Goal: Task Accomplishment & Management: Manage account settings

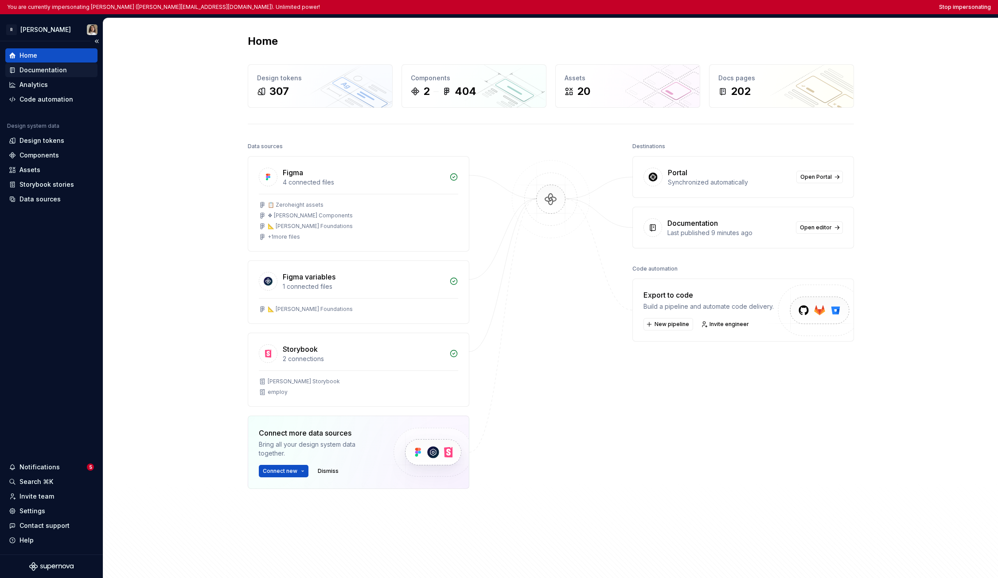
click at [38, 66] on div "Documentation" at bounding box center [43, 70] width 47 height 9
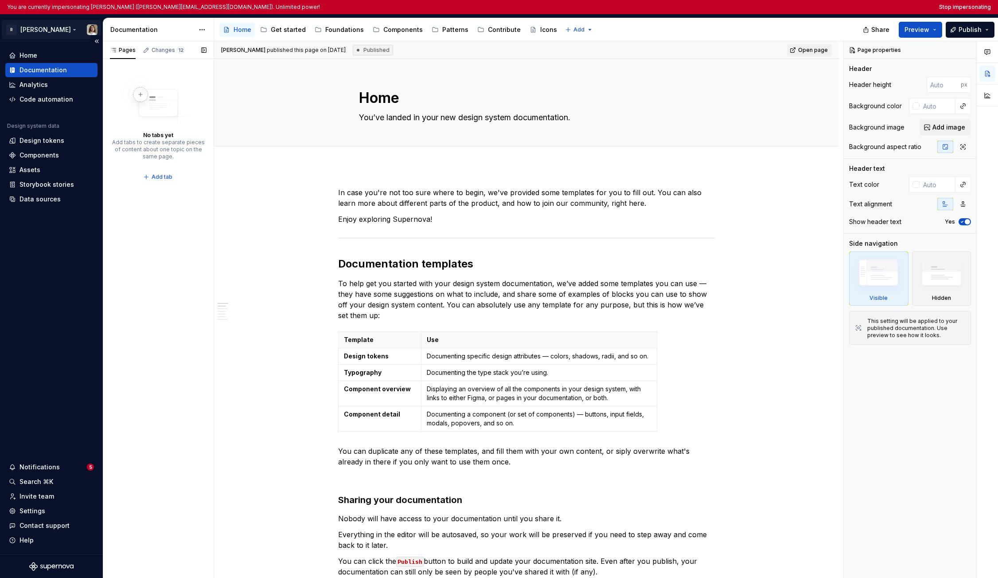
click at [42, 29] on html "You are currently impersonating Sandrina pereira (sandrina@remote.com). Unlimit…" at bounding box center [499, 289] width 998 height 578
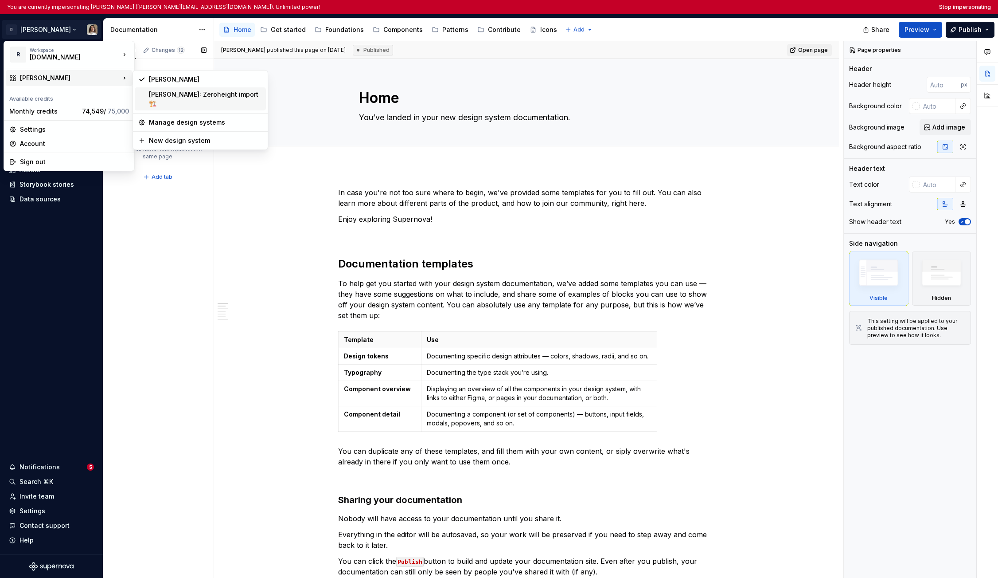
click at [178, 95] on div "Norma: Zeroheight import 🏗️" at bounding box center [205, 99] width 113 height 18
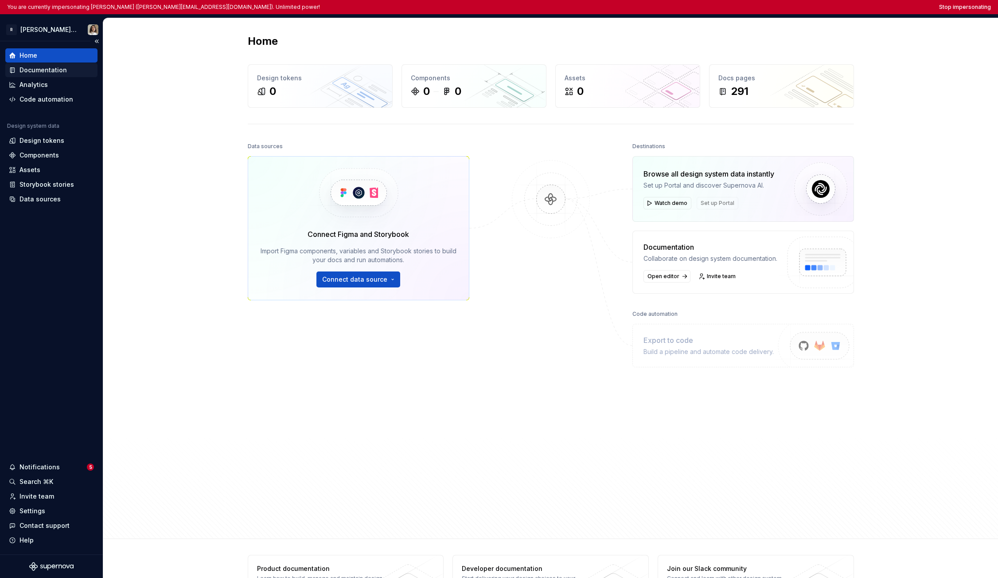
click at [60, 71] on div "Documentation" at bounding box center [43, 70] width 47 height 9
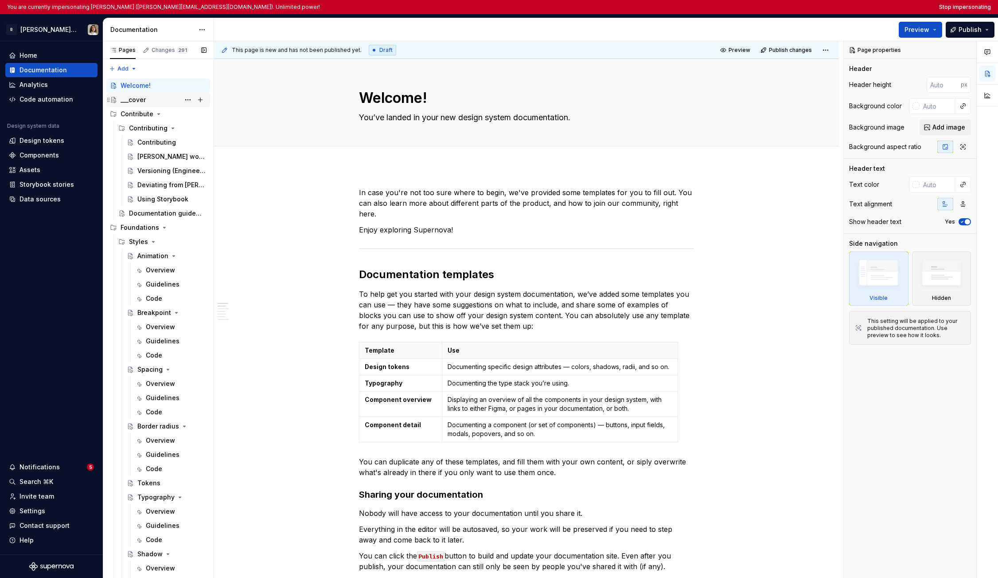
click at [136, 103] on div "___cover" at bounding box center [133, 99] width 25 height 9
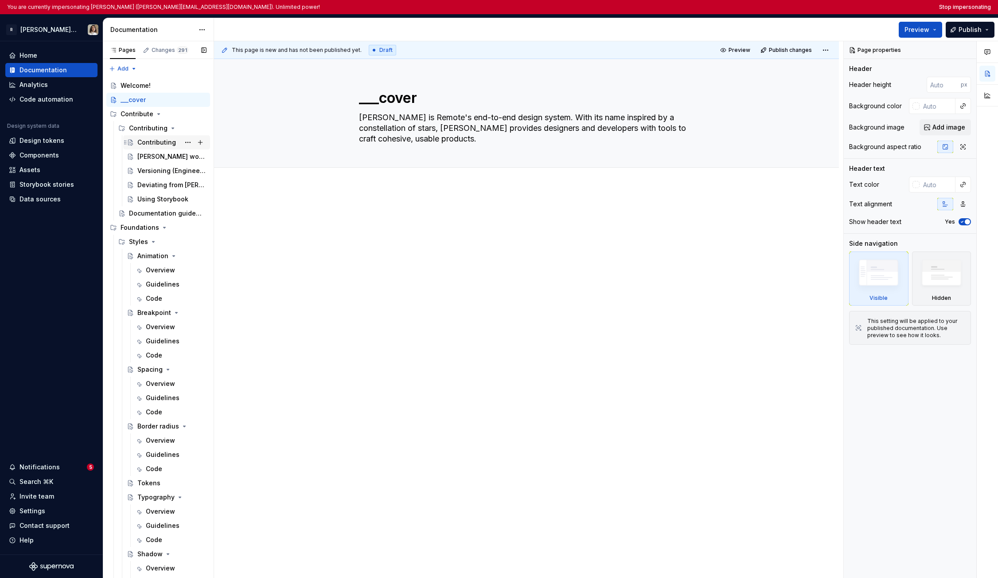
click at [146, 142] on div "Contributing" at bounding box center [156, 142] width 39 height 9
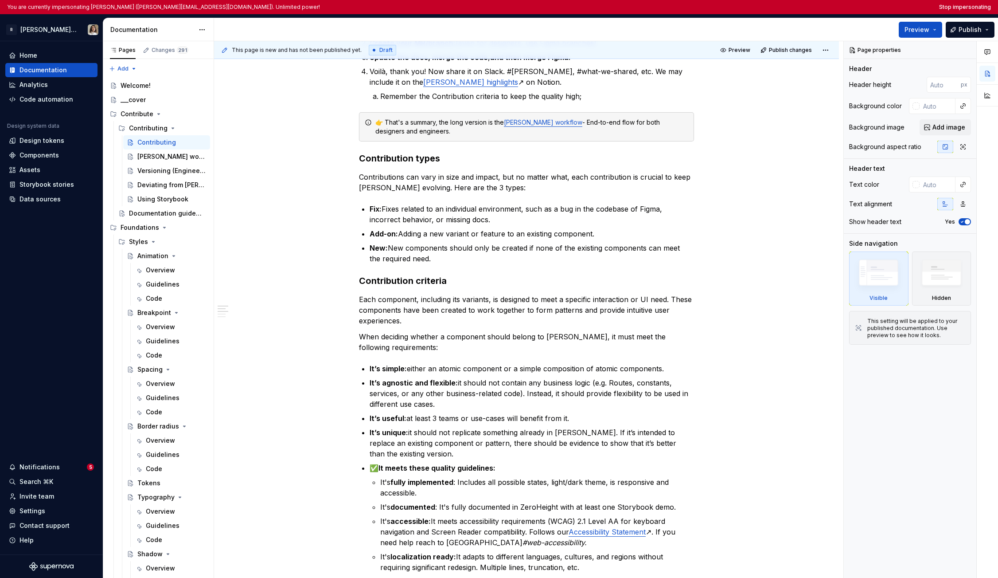
scroll to position [797, 0]
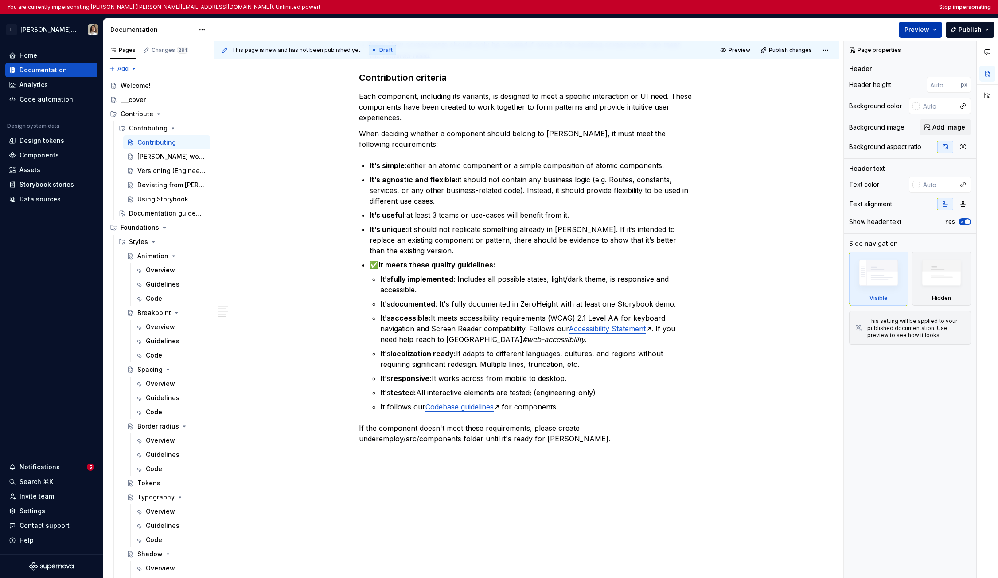
click at [669, 28] on span "Preview" at bounding box center [917, 29] width 25 height 9
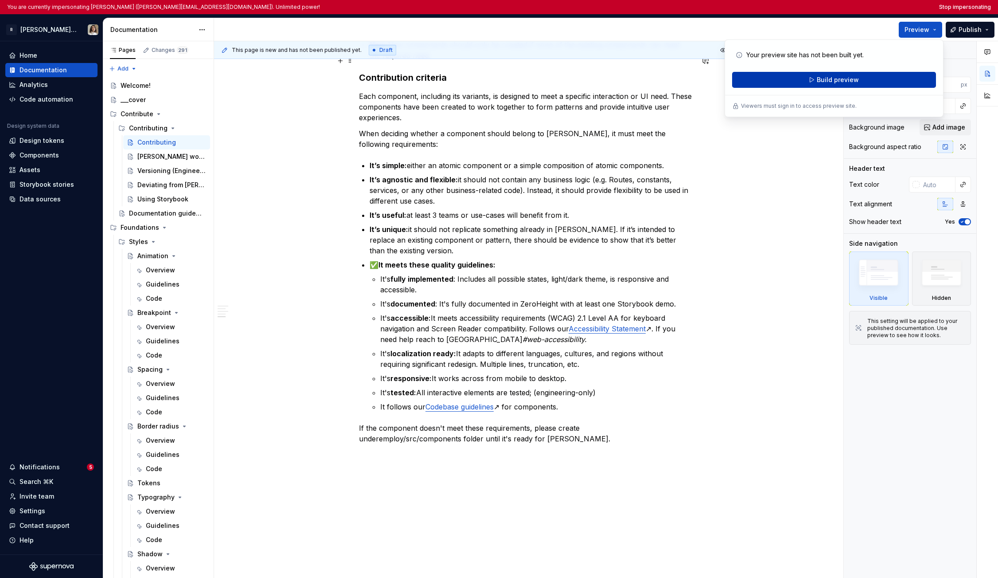
click at [669, 73] on button "Build preview" at bounding box center [834, 80] width 204 height 16
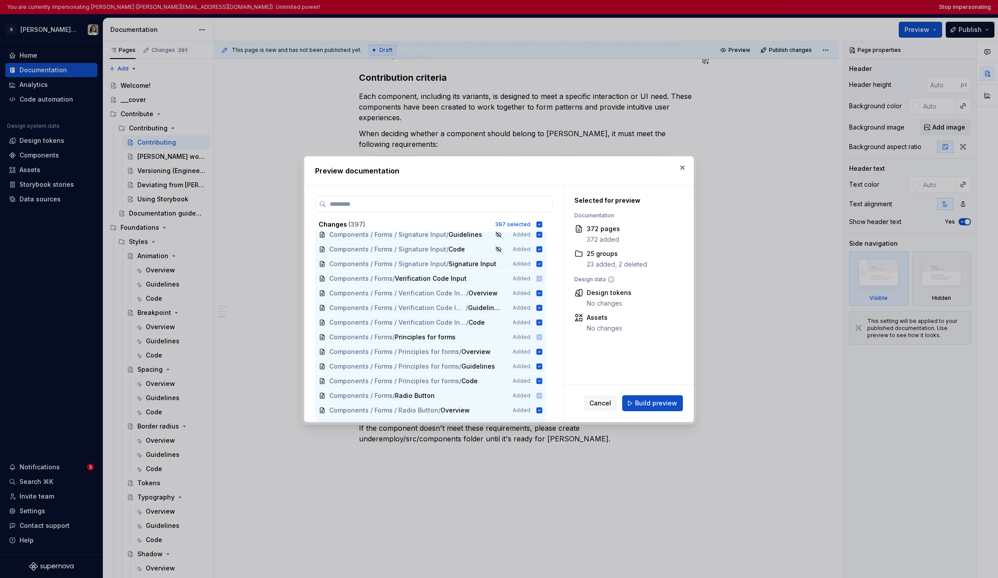
scroll to position [4013, 0]
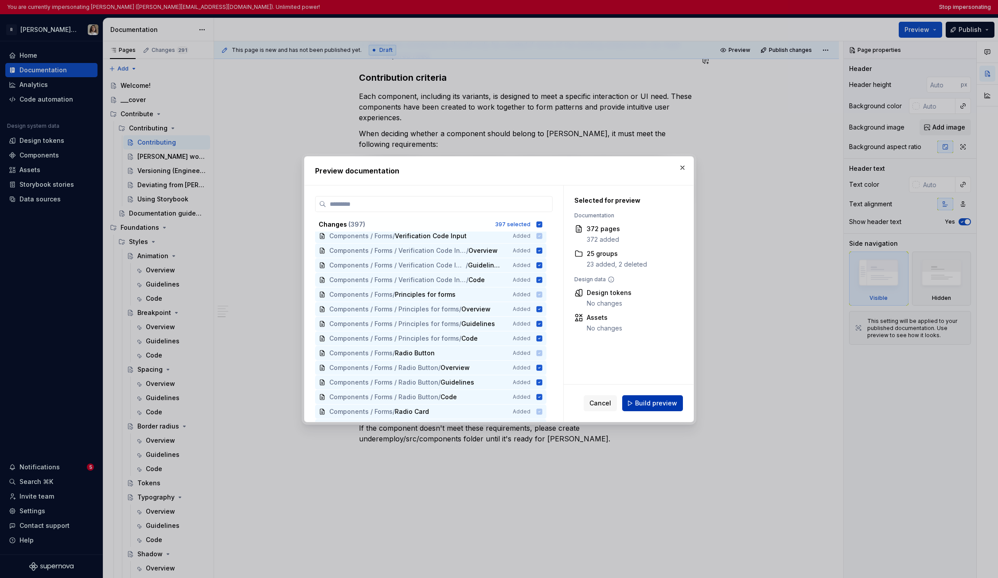
click at [652, 395] on button "Build preview" at bounding box center [652, 403] width 61 height 16
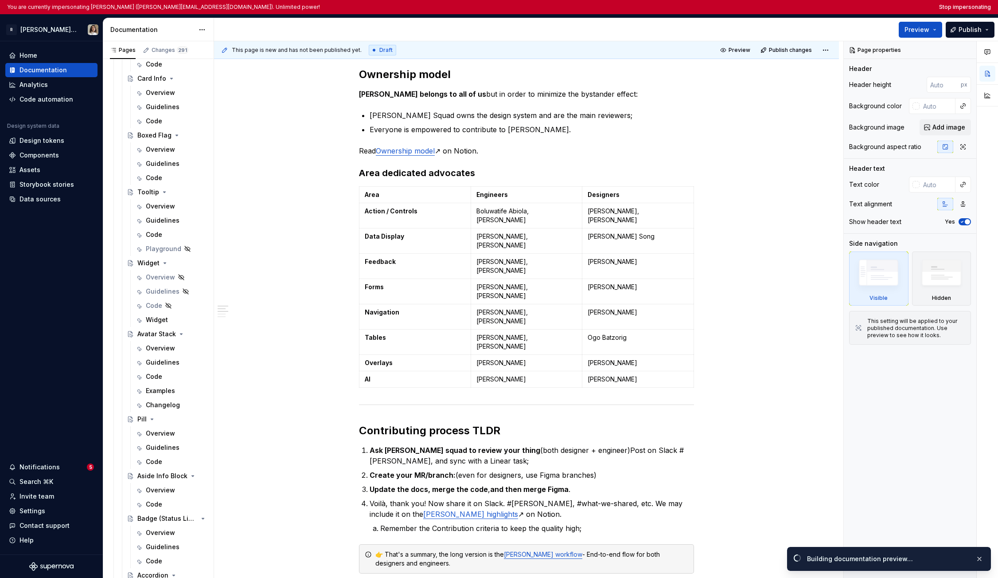
scroll to position [0, 0]
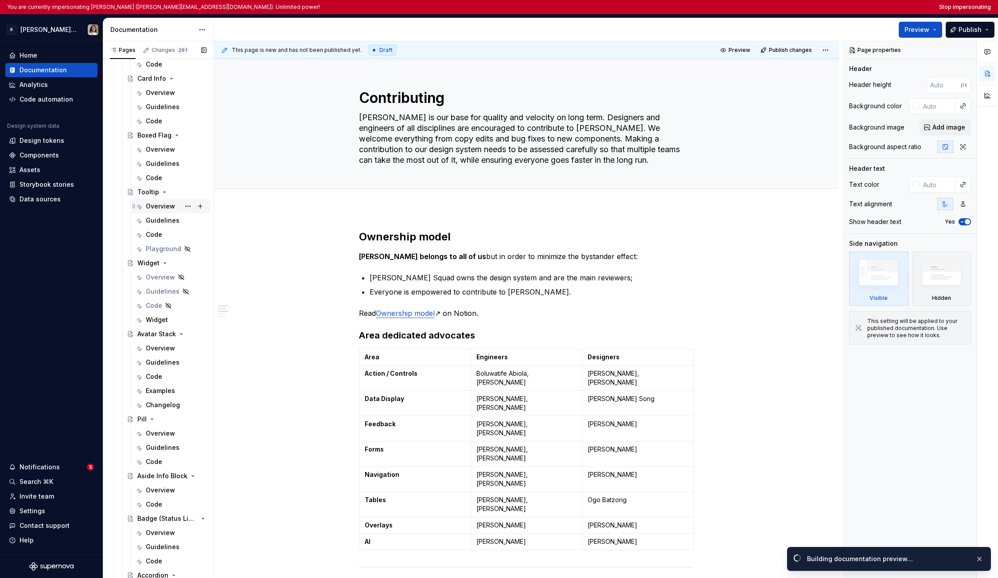
click at [154, 208] on div "Overview" at bounding box center [160, 206] width 29 height 9
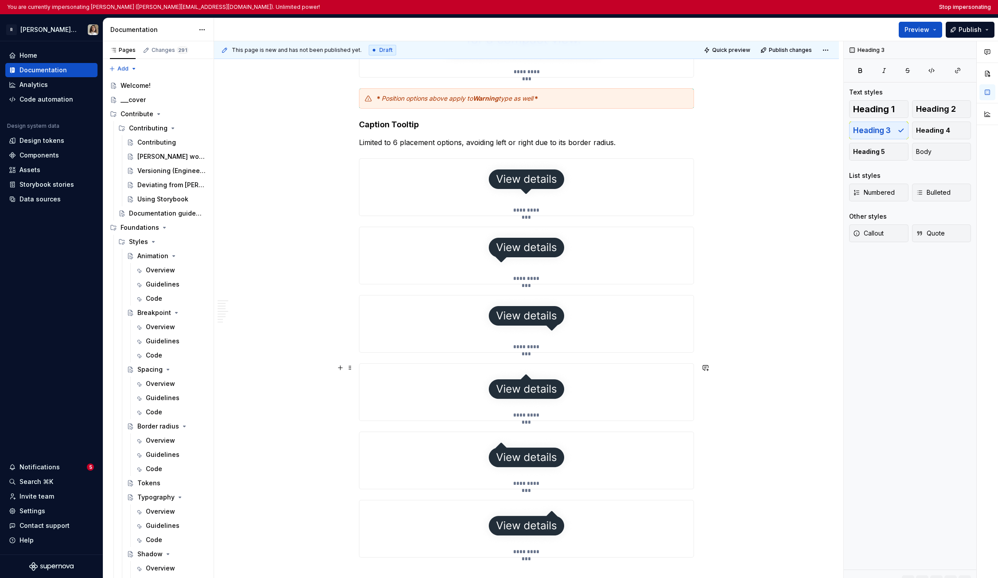
scroll to position [1967, 0]
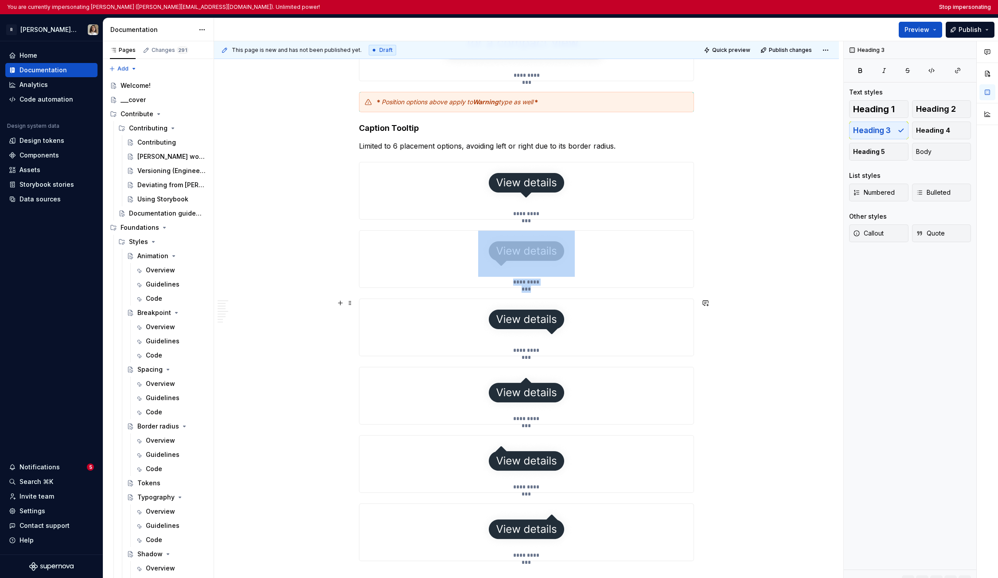
click at [519, 315] on img at bounding box center [526, 322] width 97 height 46
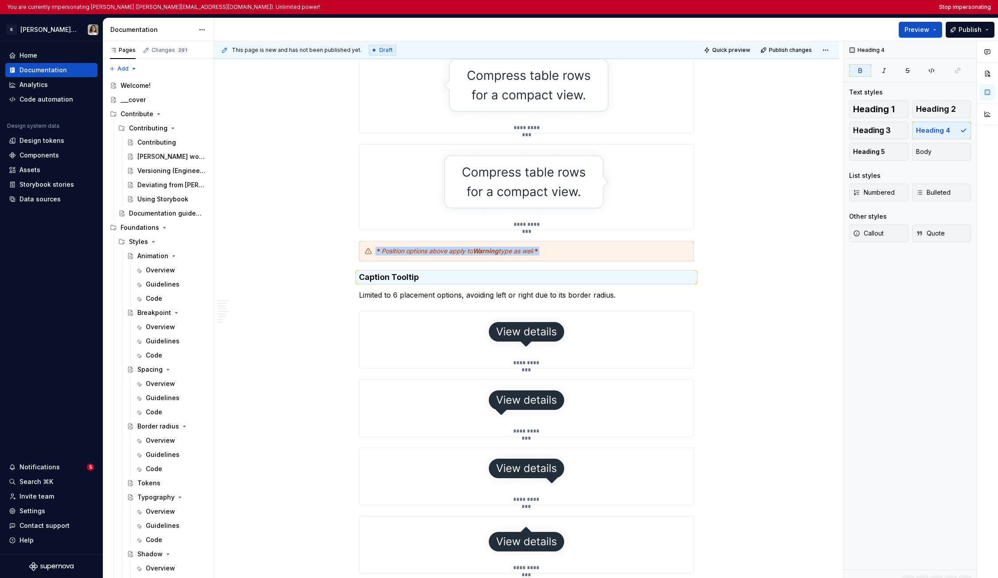
scroll to position [1881, 0]
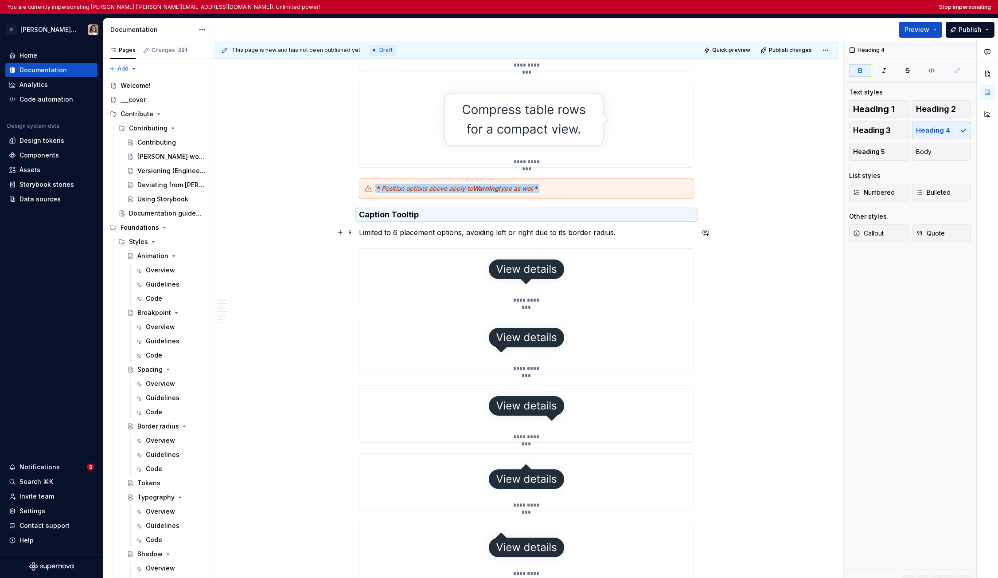
click at [449, 229] on p "Limited to 6 placement options, avoiding left or right due to its border radius." at bounding box center [526, 232] width 335 height 11
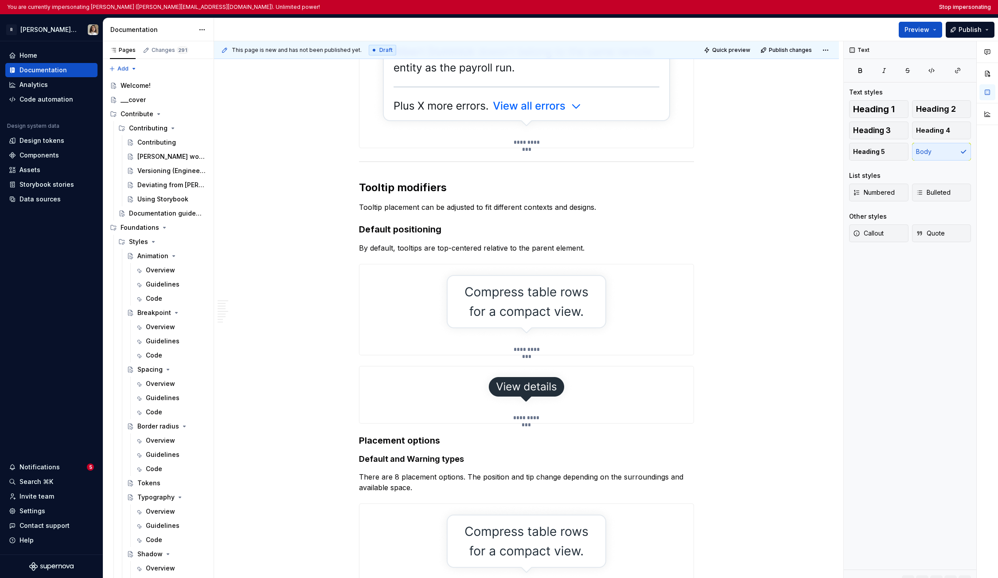
scroll to position [550, 0]
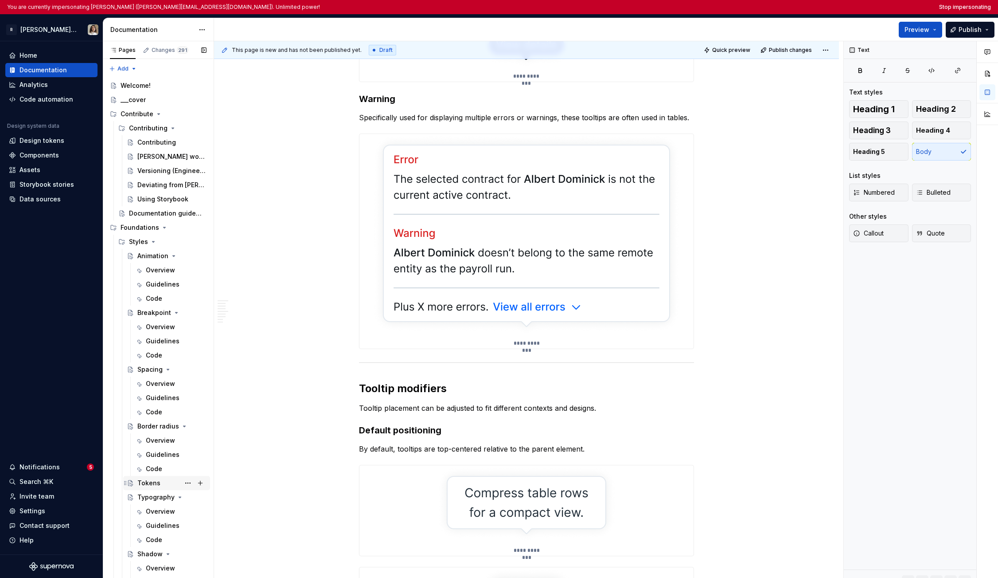
click at [148, 481] on div "Tokens" at bounding box center [148, 482] width 23 height 9
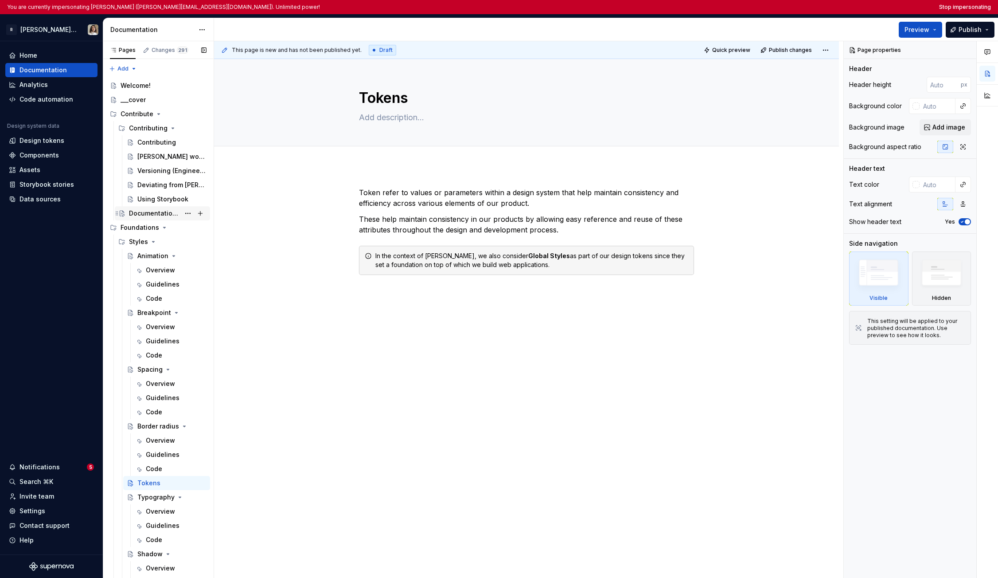
click at [140, 213] on div "Documentation guidelines" at bounding box center [154, 213] width 51 height 9
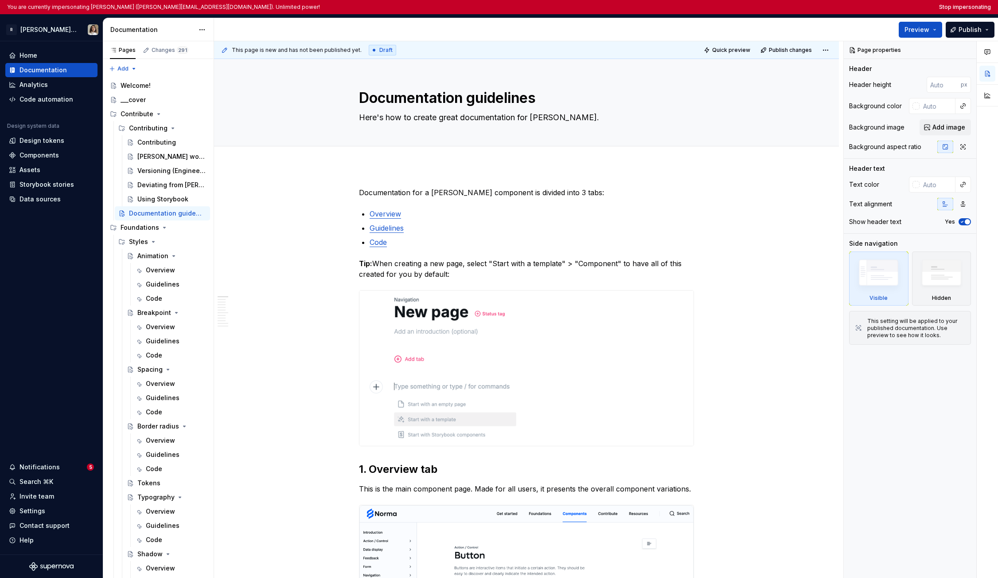
click at [394, 212] on link "Overview" at bounding box center [385, 213] width 31 height 9
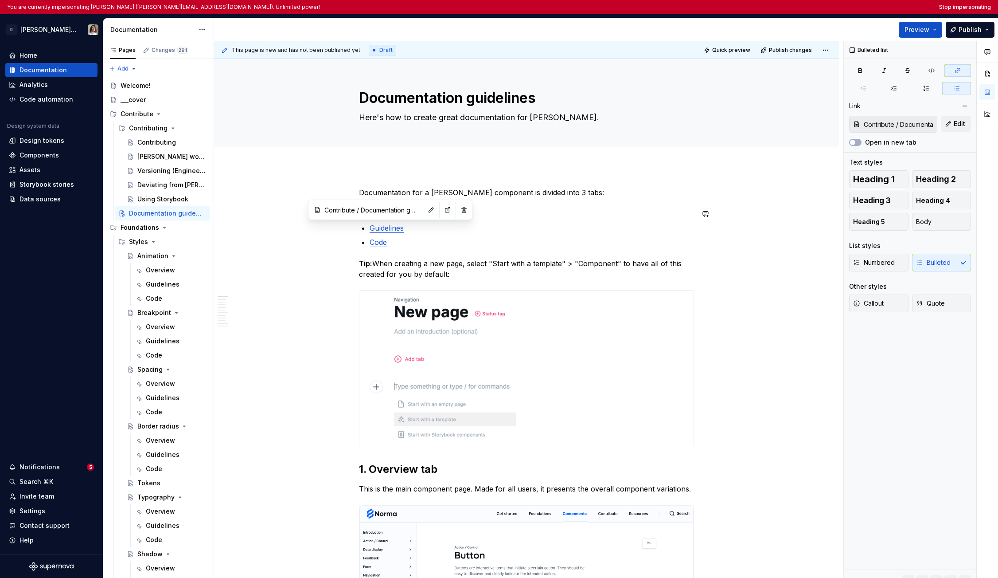
click at [383, 227] on link "Guidelines" at bounding box center [387, 227] width 34 height 9
click at [383, 242] on link "Code" at bounding box center [378, 242] width 17 height 9
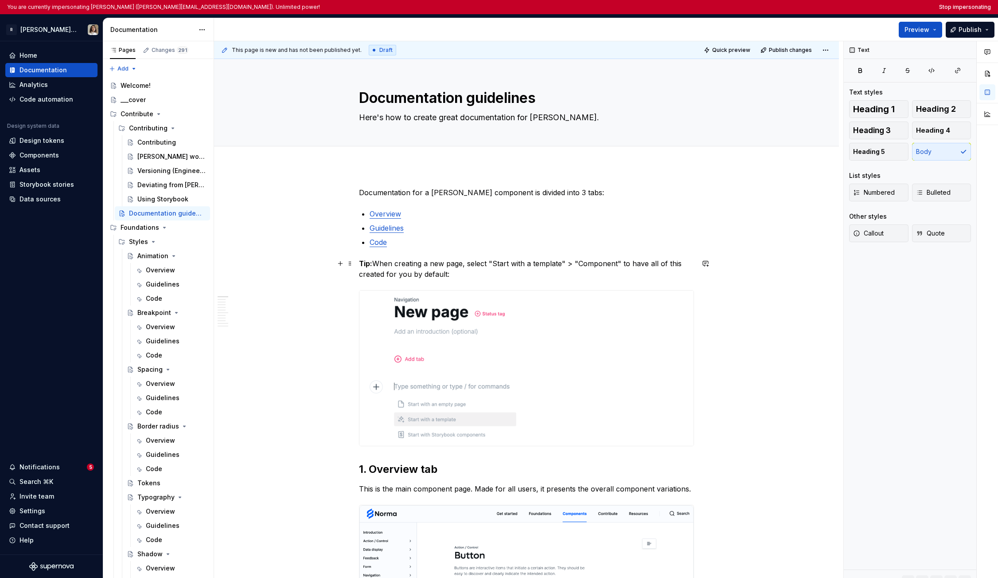
click at [393, 269] on p "Tip: When creating a new page, select "Start with a template" > "Component" to …" at bounding box center [526, 268] width 335 height 21
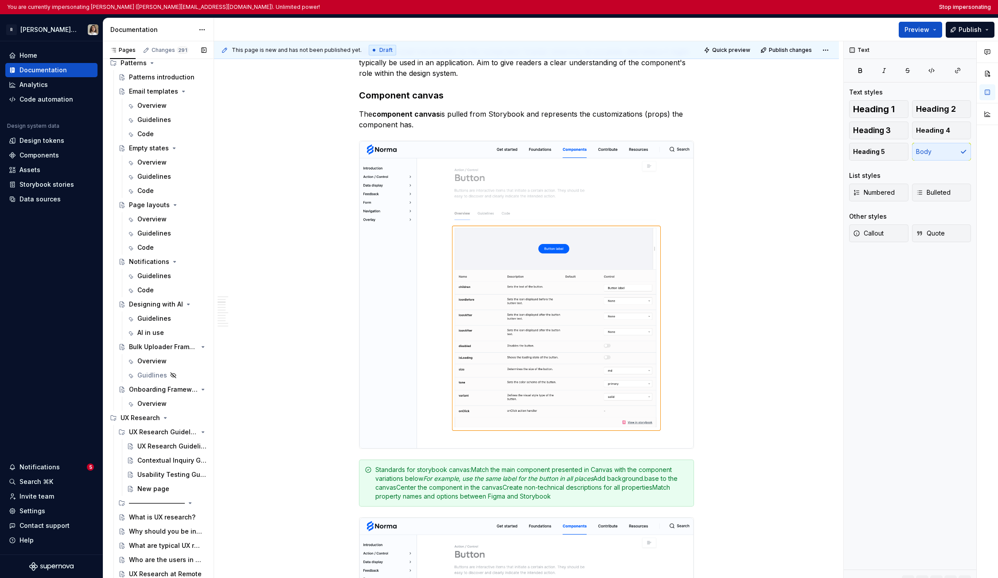
scroll to position [5087, 0]
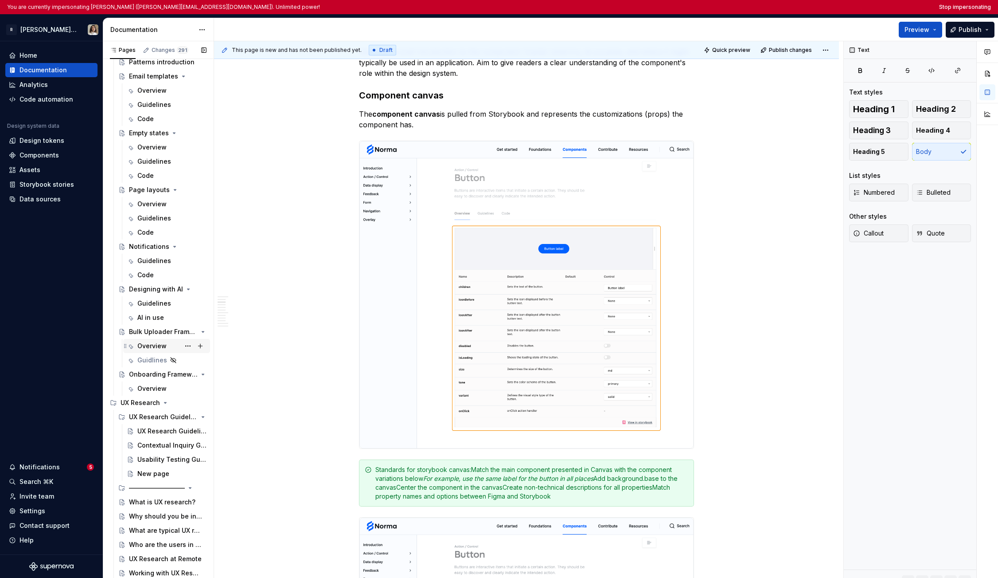
click at [148, 350] on div "Overview" at bounding box center [151, 345] width 29 height 9
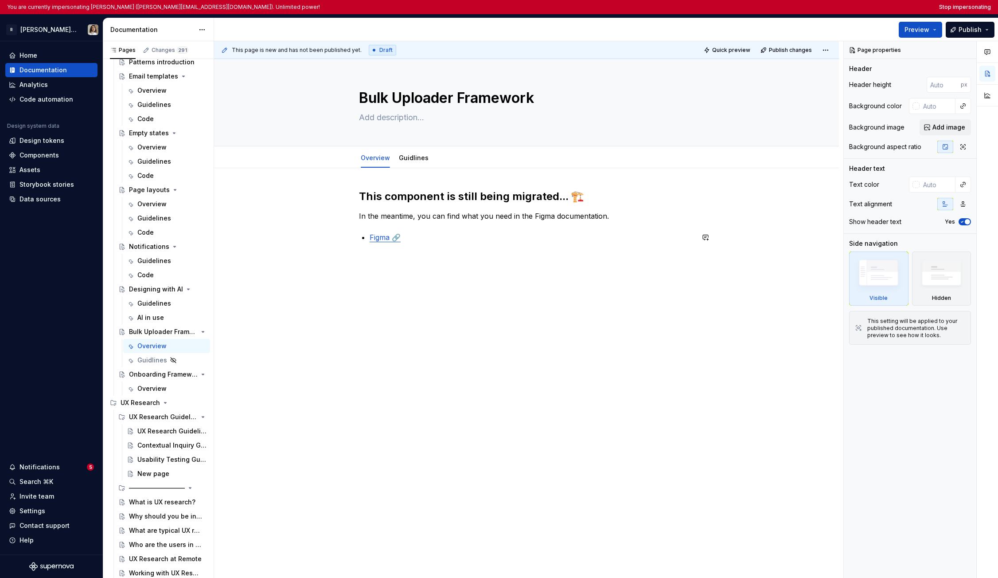
click at [373, 238] on link "Figma 🔗" at bounding box center [385, 237] width 31 height 9
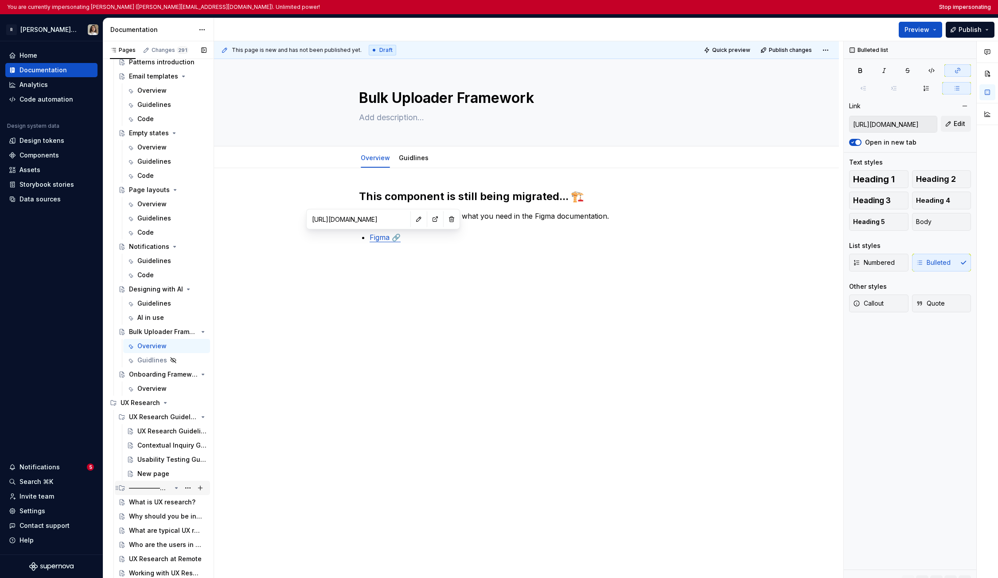
click at [142, 483] on div "—————————" at bounding box center [150, 487] width 42 height 9
click at [147, 487] on div "—————————" at bounding box center [150, 487] width 42 height 9
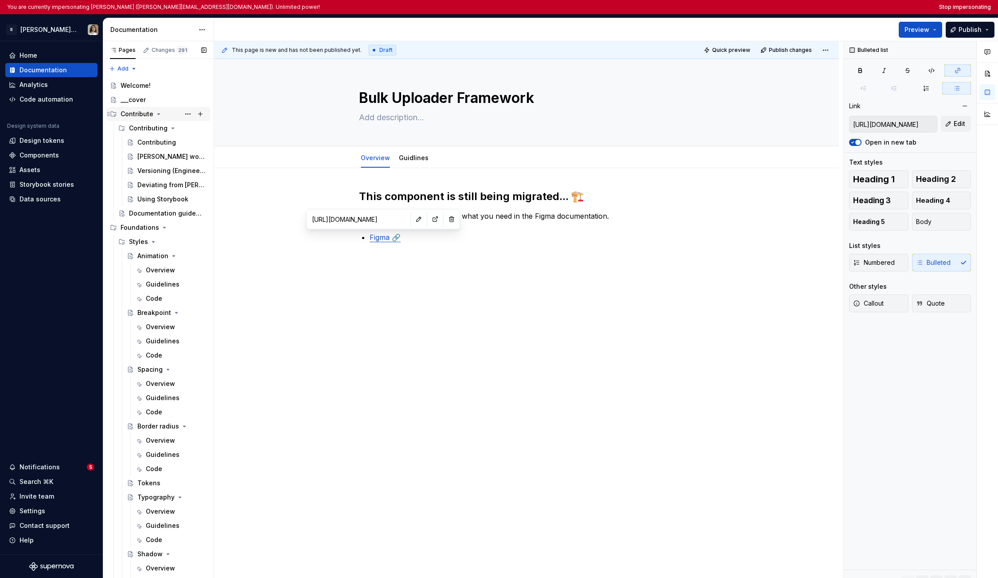
click at [138, 117] on div "Contribute" at bounding box center [137, 113] width 33 height 9
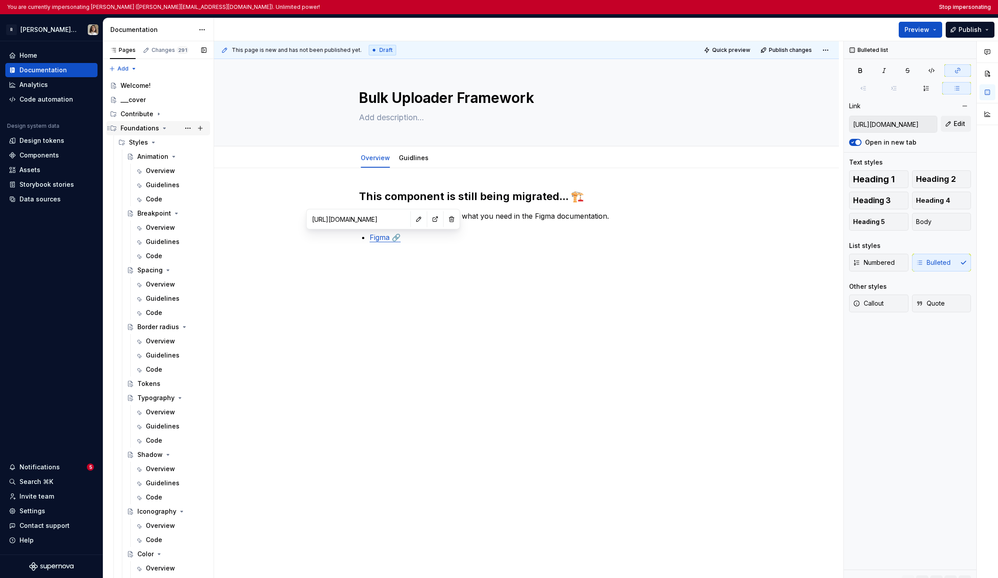
click at [161, 129] on icon "Page tree" at bounding box center [164, 128] width 7 height 7
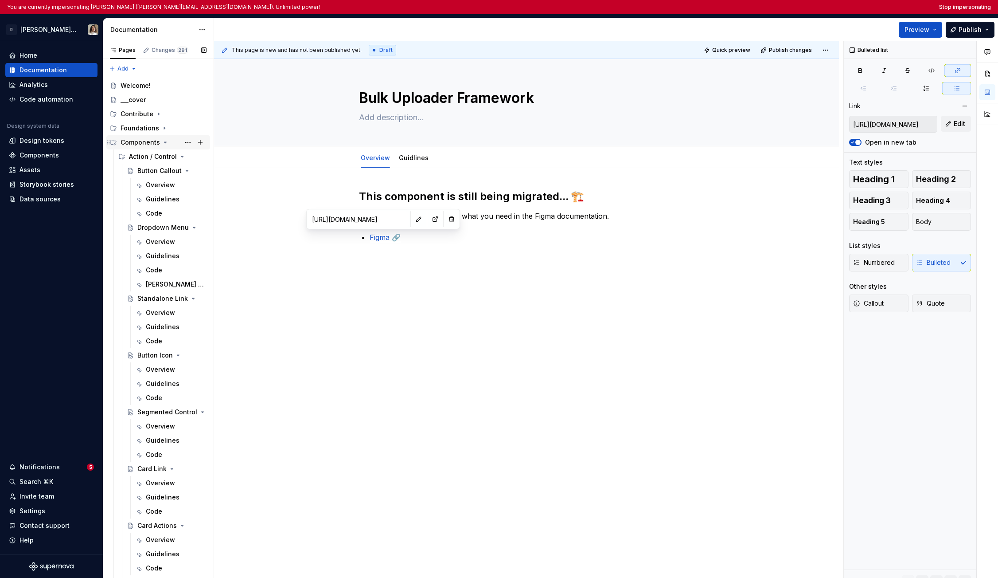
click at [164, 142] on icon "Page tree" at bounding box center [165, 142] width 2 height 1
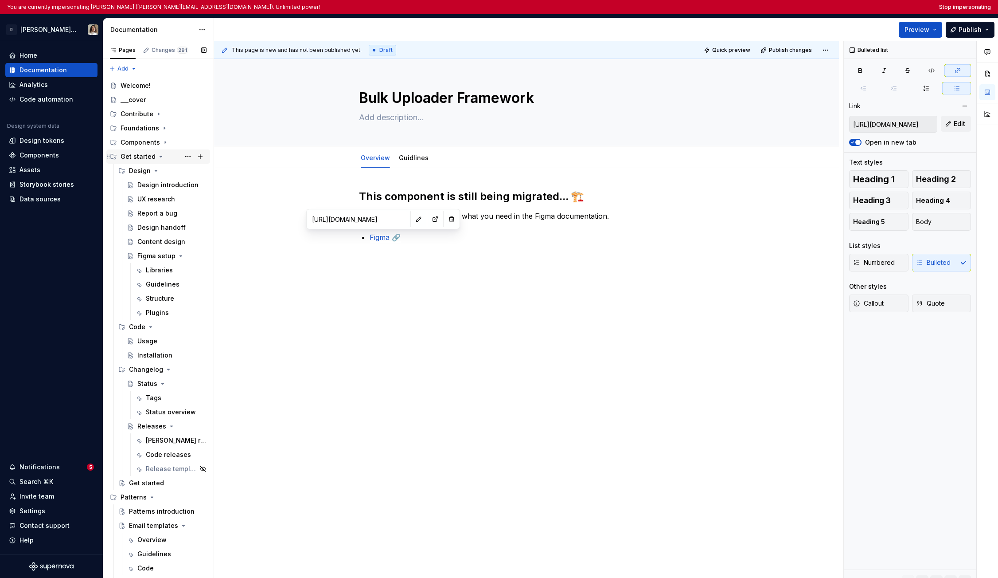
click at [159, 156] on icon "Page tree" at bounding box center [160, 156] width 7 height 7
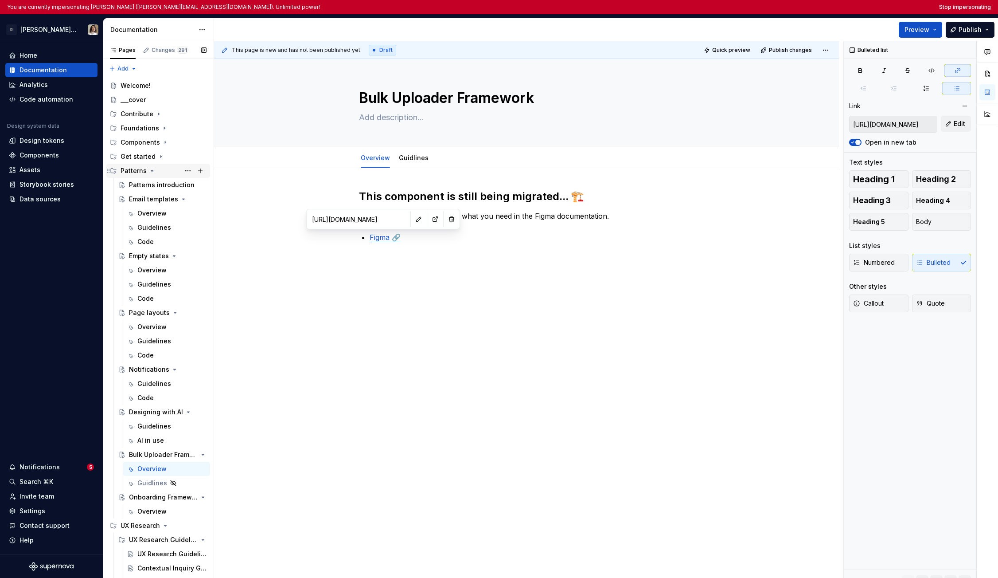
click at [149, 169] on icon "Page tree" at bounding box center [151, 170] width 7 height 7
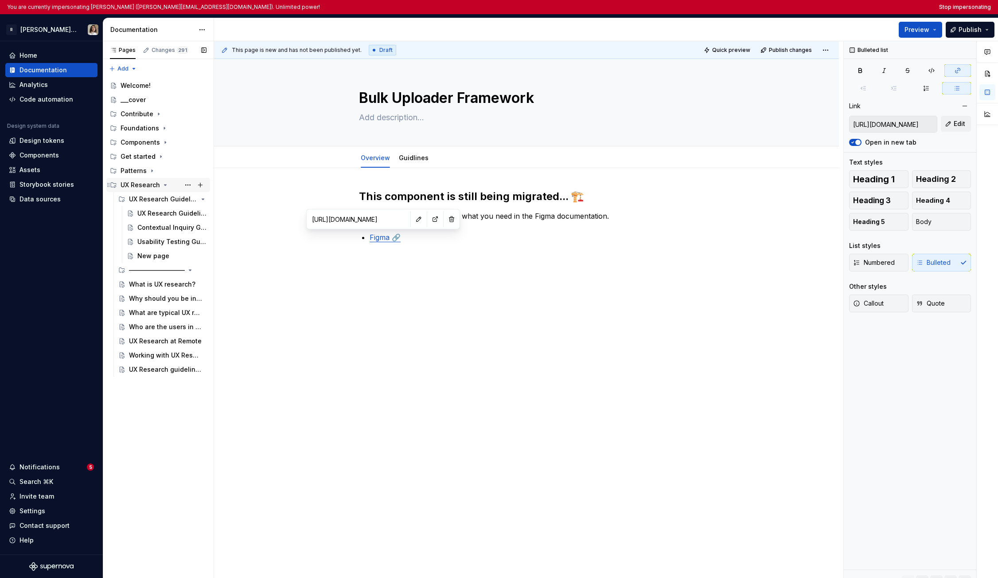
click at [164, 184] on icon "Page tree" at bounding box center [165, 184] width 2 height 1
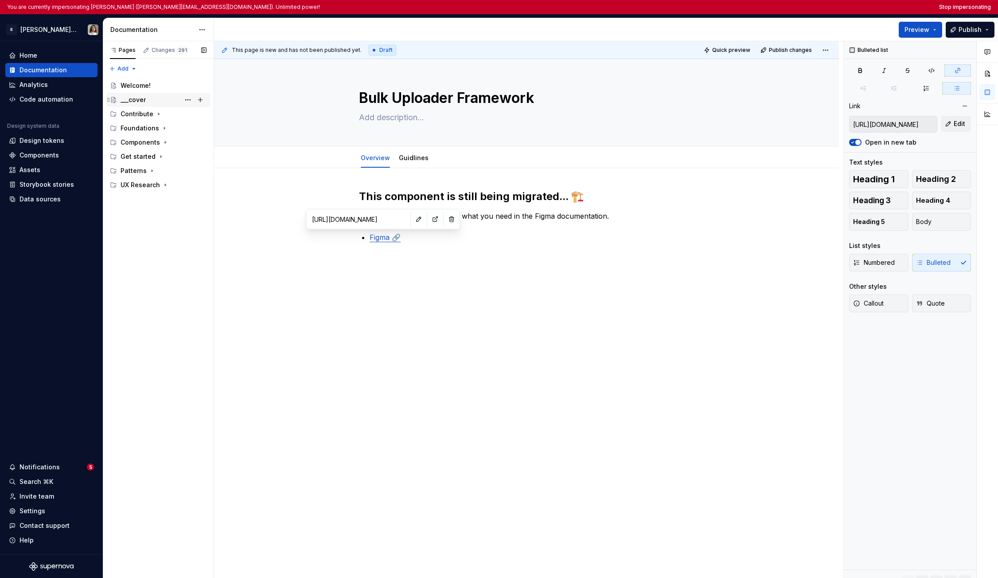
click at [138, 97] on div "___cover" at bounding box center [133, 99] width 25 height 9
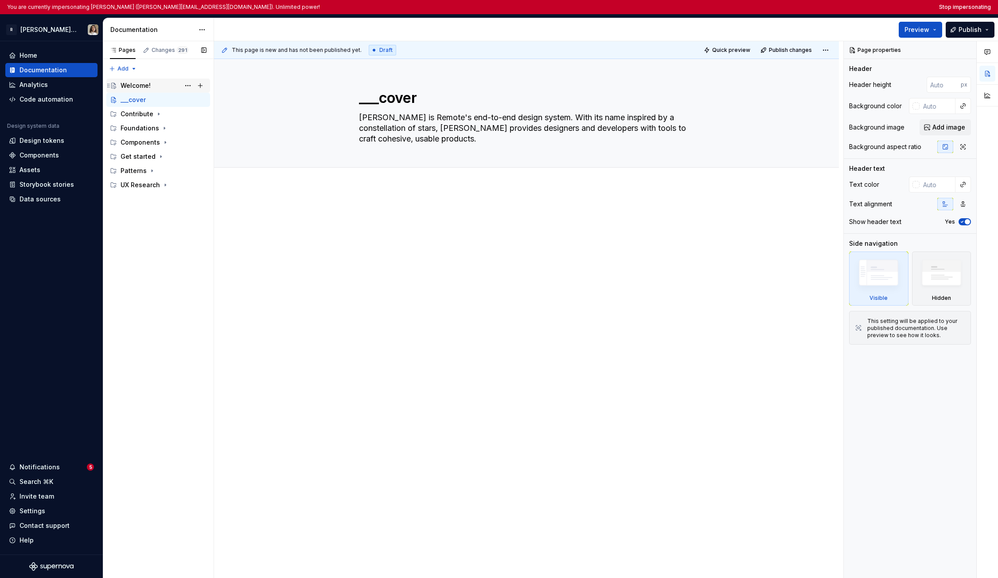
click at [140, 86] on div "Welcome!" at bounding box center [136, 85] width 30 height 9
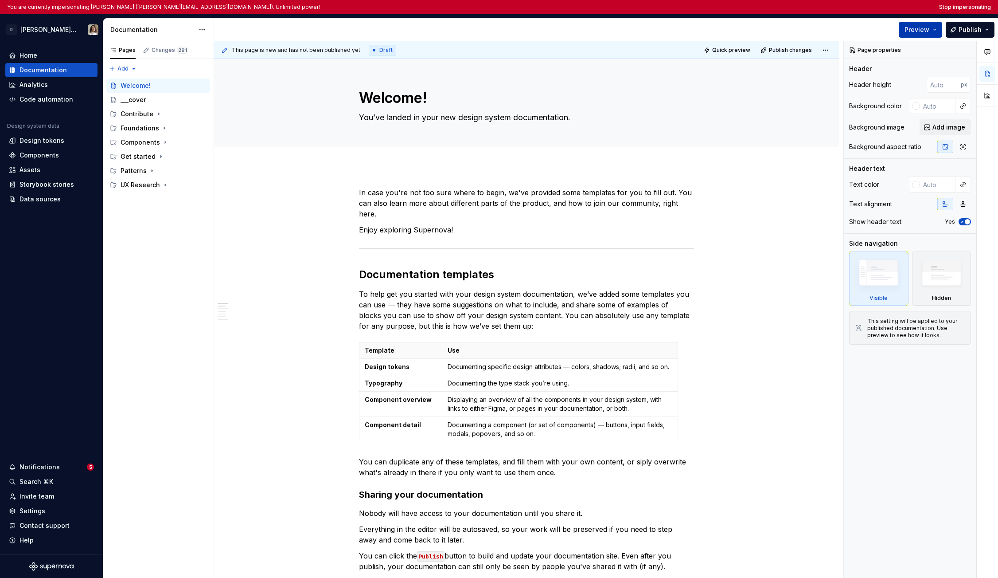
click at [669, 24] on button "Preview" at bounding box center [920, 30] width 43 height 16
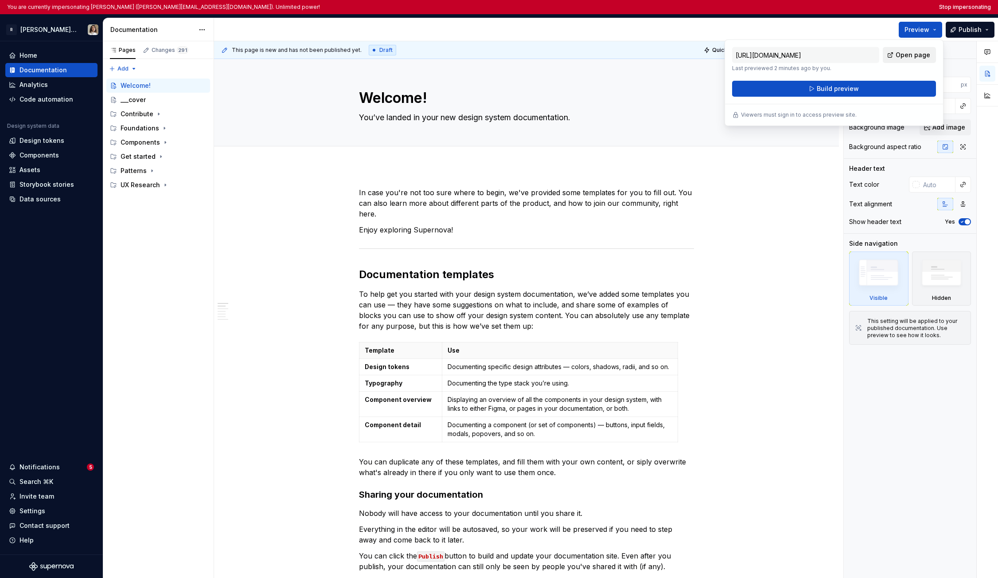
click at [669, 56] on span "Open page" at bounding box center [913, 55] width 35 height 9
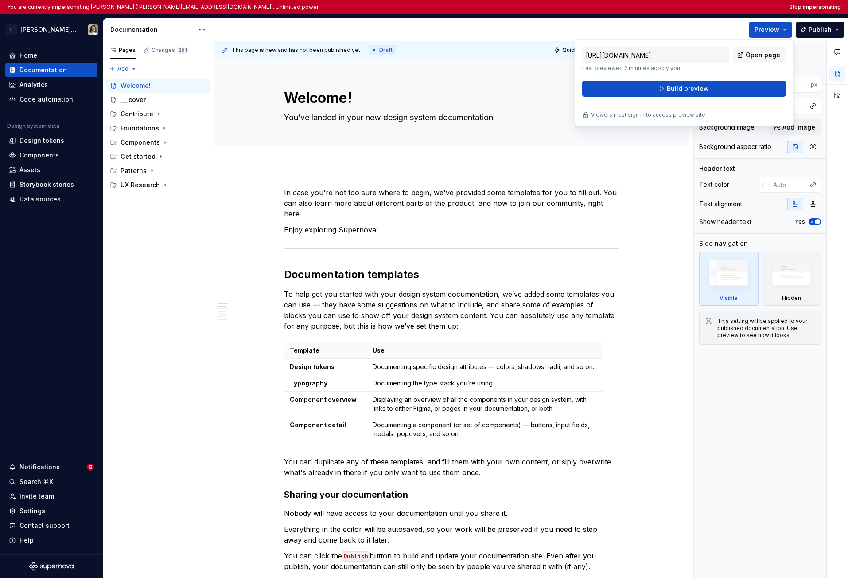
click at [648, 69] on p "Last previewed 2 minutes ago by you." at bounding box center [655, 68] width 147 height 7
click at [669, 69] on p "Last previewed 2 minutes ago by you." at bounding box center [655, 68] width 147 height 7
drag, startPoint x: 688, startPoint y: 69, endPoint x: 576, endPoint y: 69, distance: 112.6
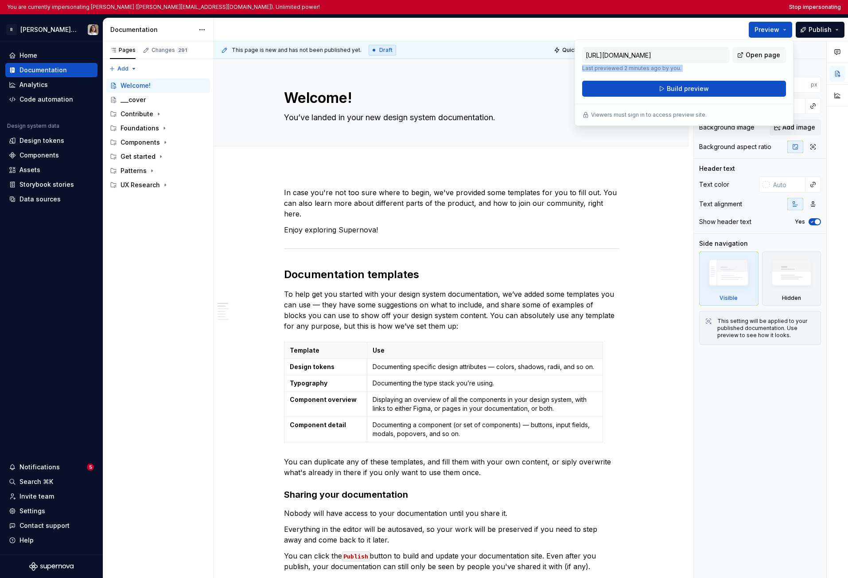
click at [576, 69] on div "https://clear-teal-canidae.preview.supernova-docs.io/latest/welcome-N2nmlYky La…" at bounding box center [684, 82] width 219 height 86
click at [599, 71] on p "Last previewed 2 minutes ago by you." at bounding box center [655, 68] width 147 height 7
click at [622, 70] on p "Last previewed 2 minutes ago by you." at bounding box center [655, 68] width 147 height 7
click at [508, 23] on div at bounding box center [464, 29] width 501 height 23
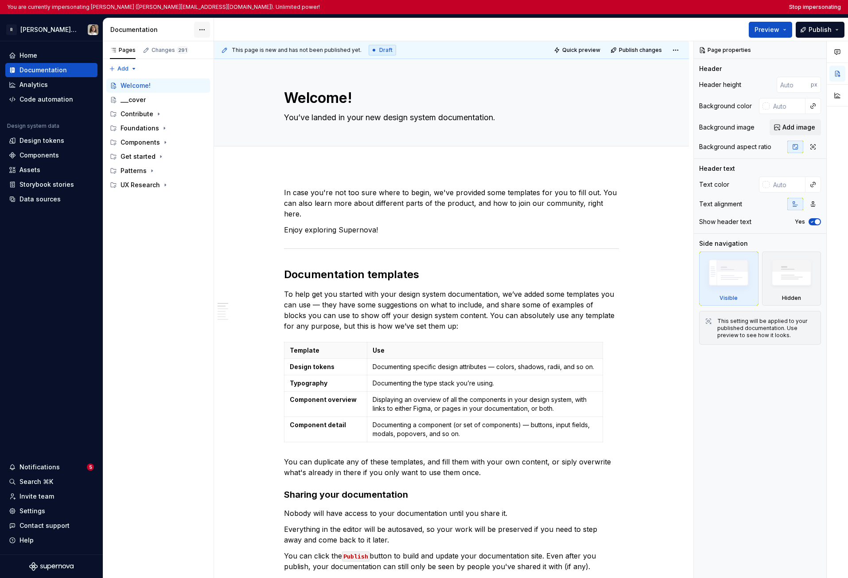
click at [195, 30] on html "You are currently impersonating Sandrina pereira (sandrina@remote.com). Unlimit…" at bounding box center [424, 289] width 848 height 578
click at [237, 109] on div "Documentation settings" at bounding box center [253, 106] width 84 height 9
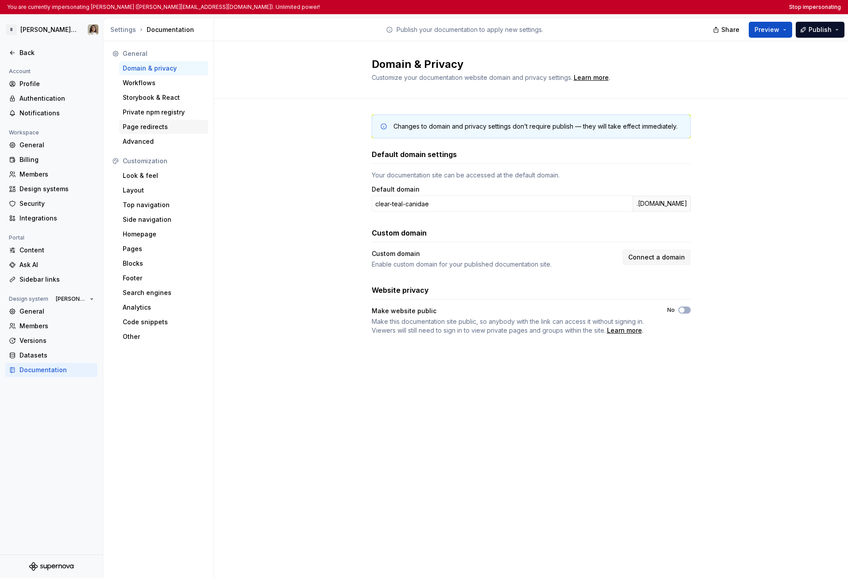
click at [139, 130] on div "Page redirects" at bounding box center [164, 126] width 82 height 9
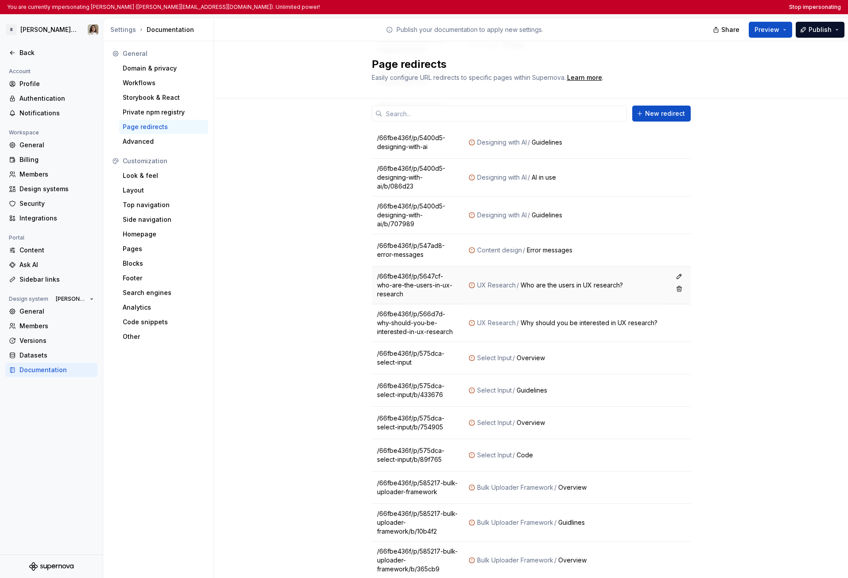
scroll to position [7356, 0]
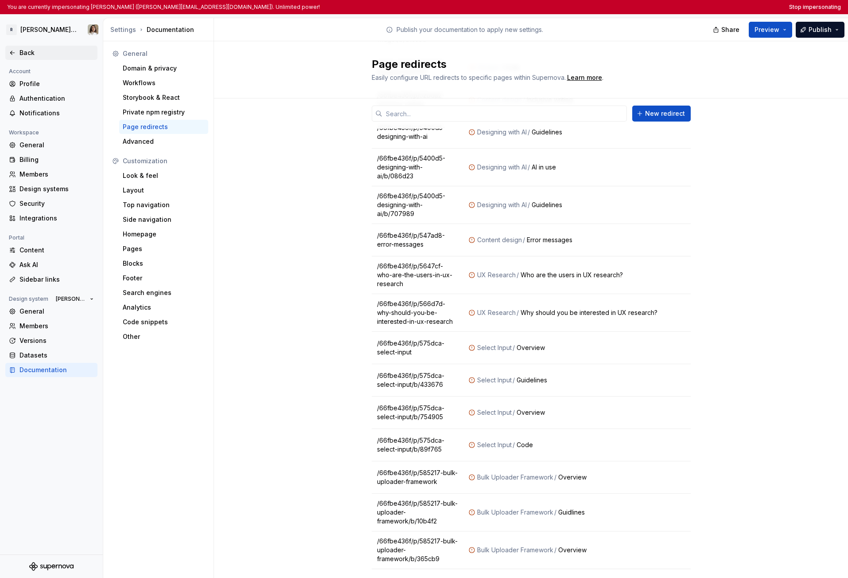
click at [44, 56] on div "Back" at bounding box center [57, 52] width 74 height 9
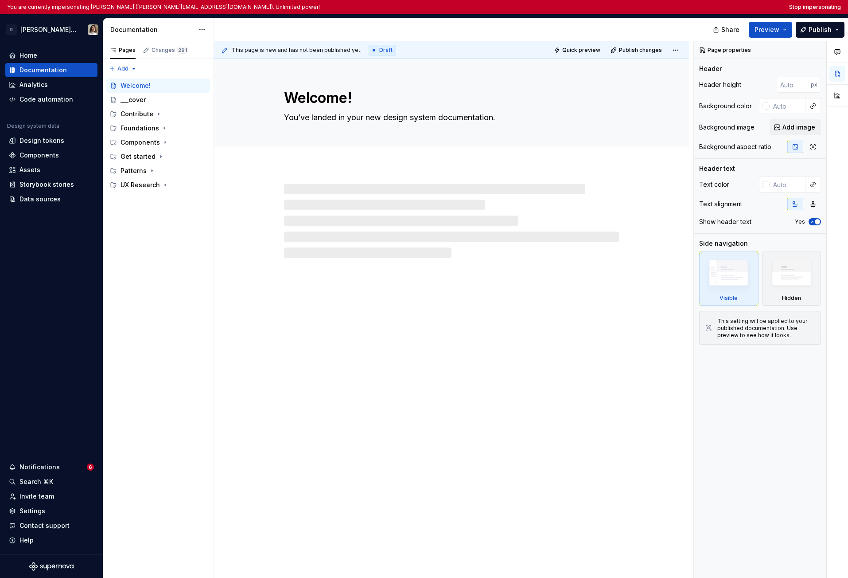
type textarea "*"
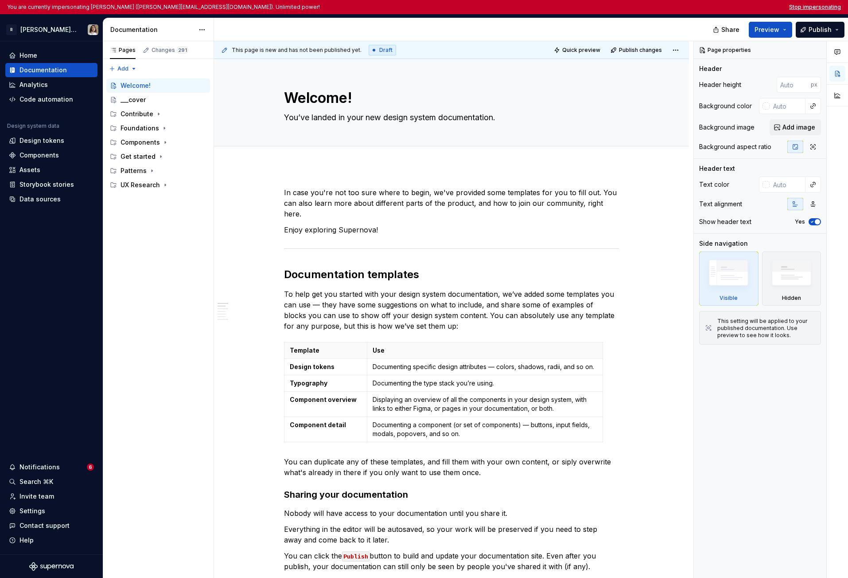
click at [669, 9] on button "Stop impersonating" at bounding box center [815, 7] width 52 height 7
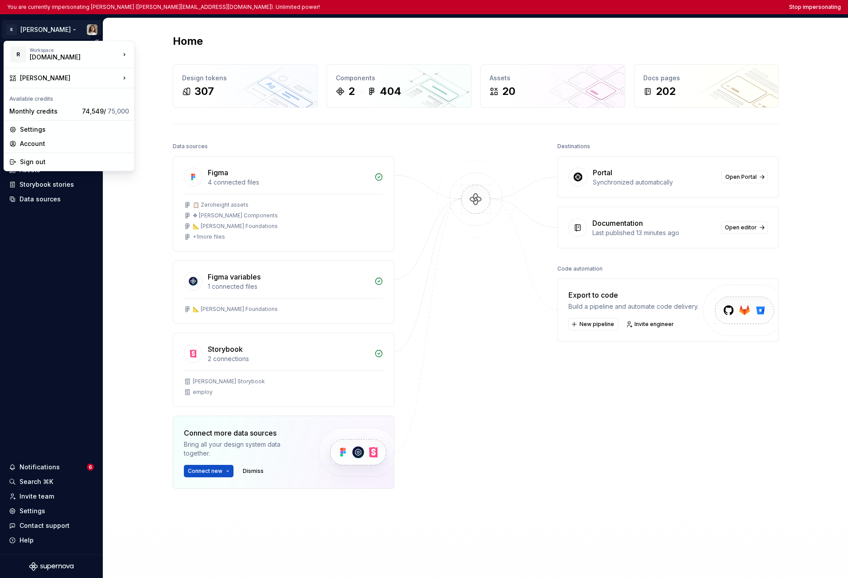
click at [39, 30] on html "You are currently impersonating Sandrina pereira (sandrina@remote.com). Unlimit…" at bounding box center [424, 289] width 848 height 578
click at [199, 97] on div "Norma: Zeroheight import 🏗️" at bounding box center [205, 99] width 113 height 18
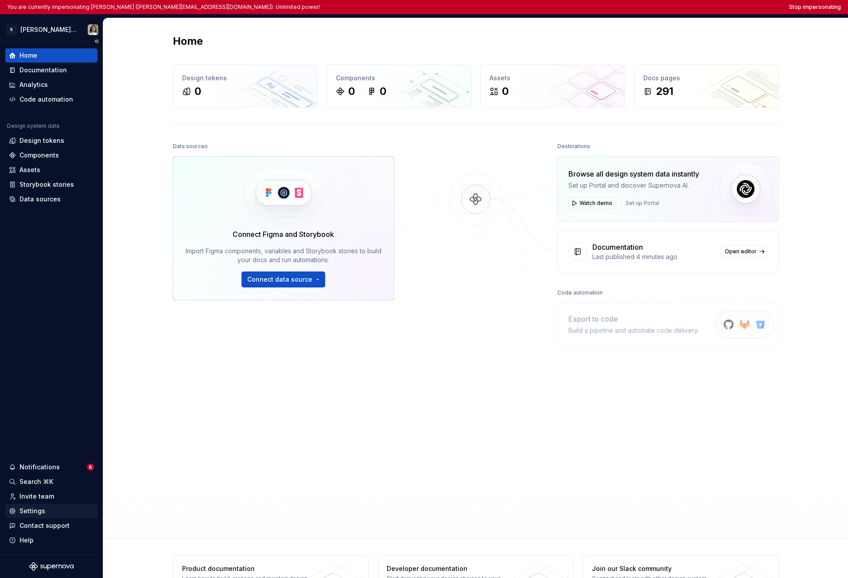
click at [40, 512] on div "Settings" at bounding box center [33, 510] width 26 height 9
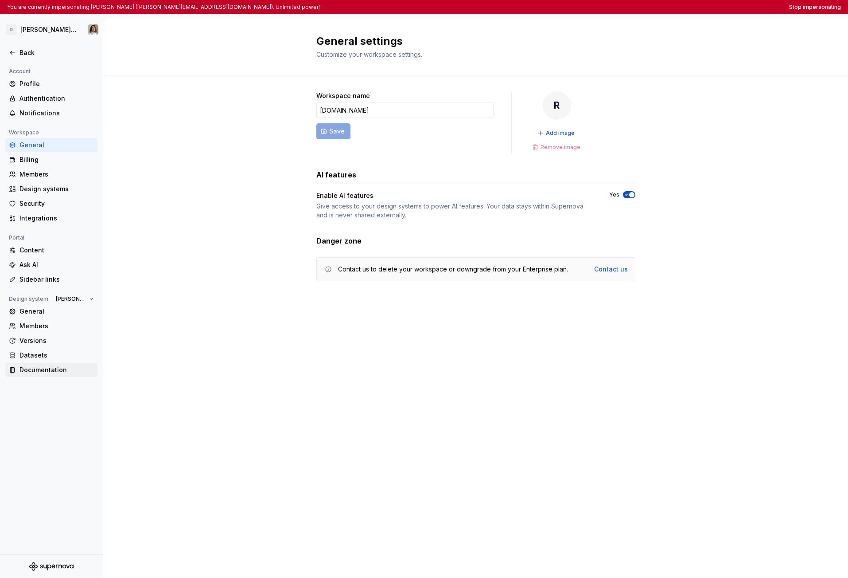
click at [57, 370] on div "Documentation" at bounding box center [57, 369] width 74 height 9
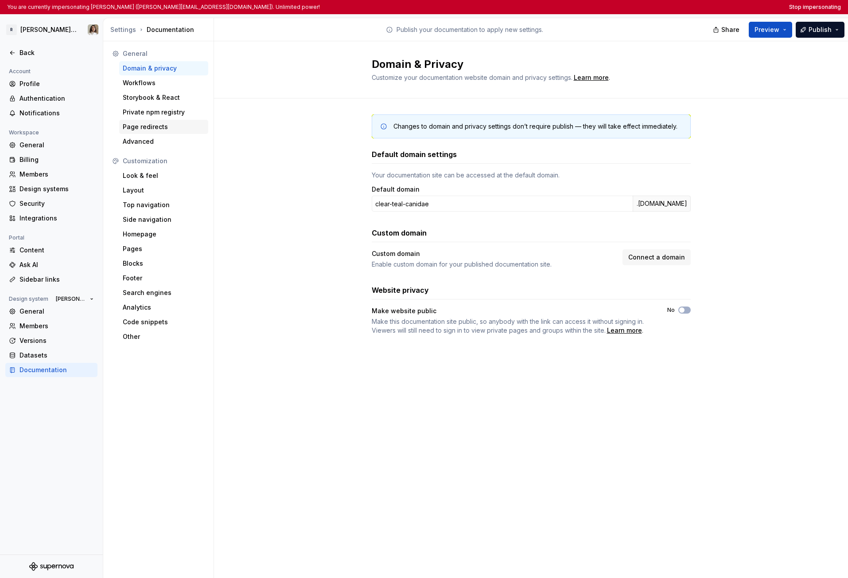
click at [162, 122] on div "Page redirects" at bounding box center [164, 126] width 82 height 9
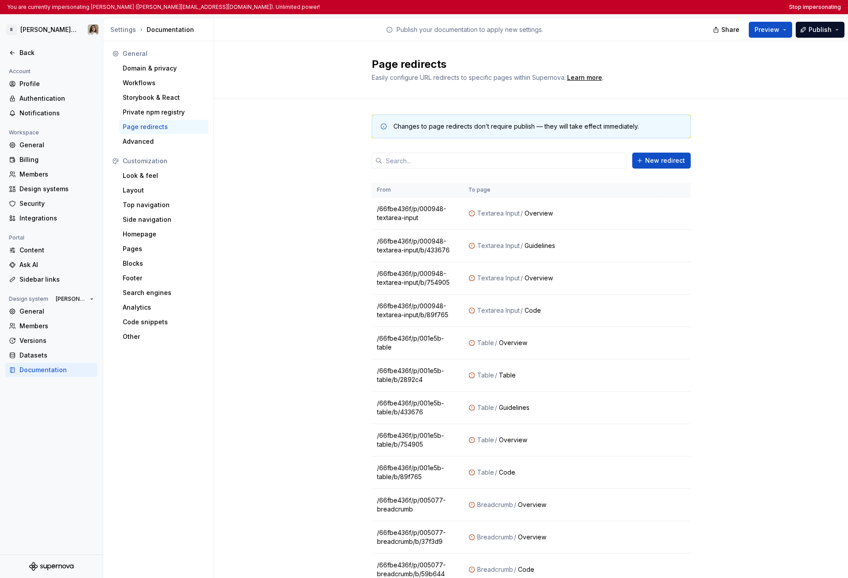
click at [35, 51] on div "Back" at bounding box center [57, 52] width 74 height 9
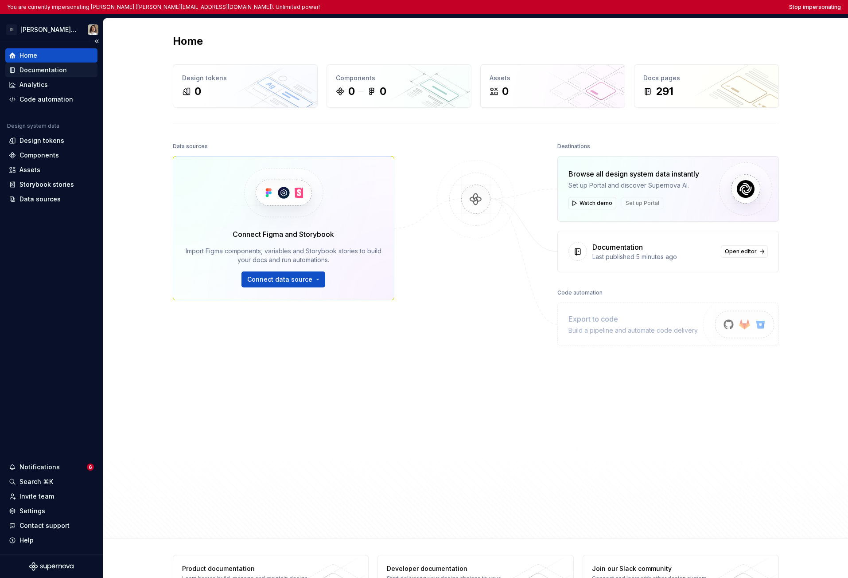
click at [55, 69] on div "Documentation" at bounding box center [43, 70] width 47 height 9
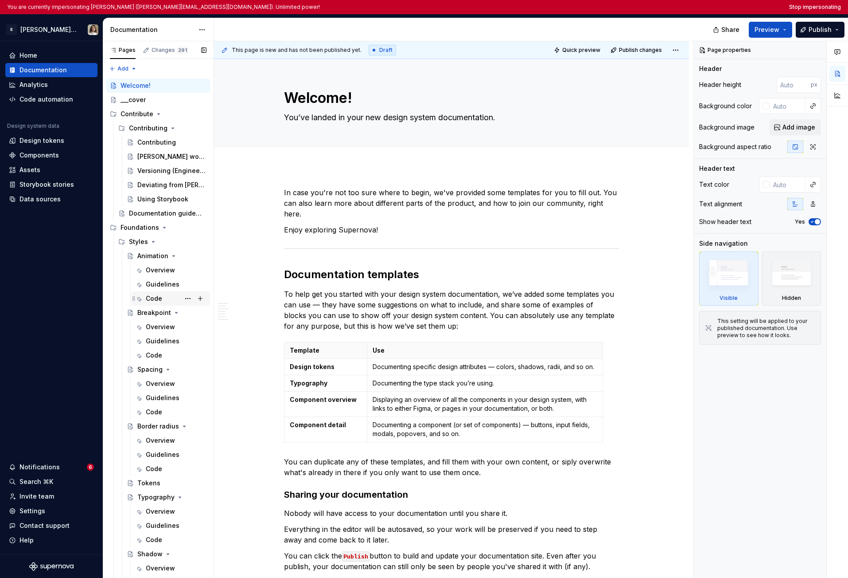
type textarea "*"
click at [39, 511] on div "Settings" at bounding box center [33, 510] width 26 height 9
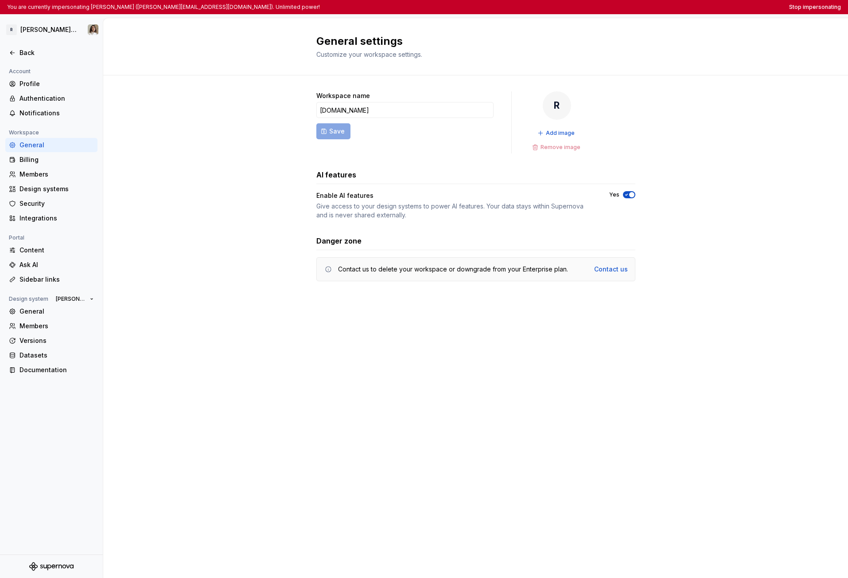
click at [359, 269] on div "Contact us to delete your workspace or downgrade from your Enterprise plan." at bounding box center [453, 269] width 230 height 9
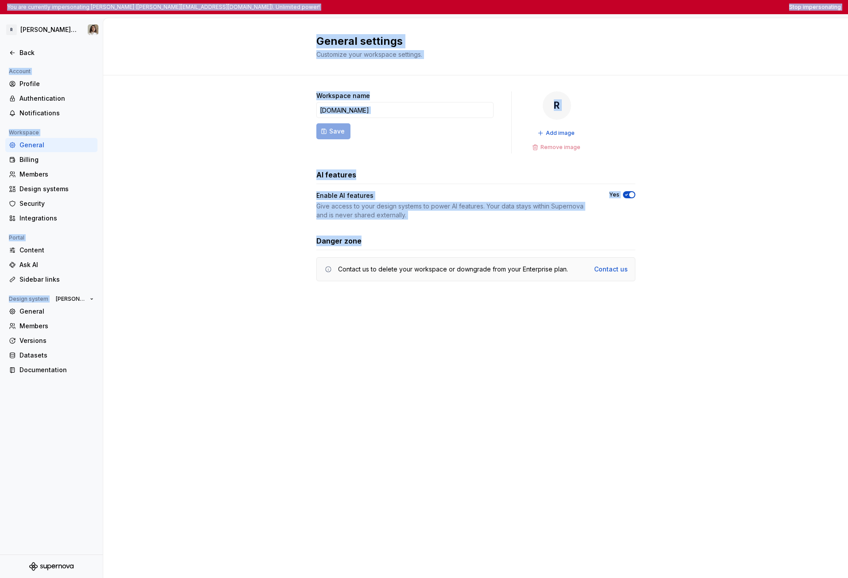
click at [346, 269] on div "Contact us to delete your workspace or downgrade from your Enterprise plan." at bounding box center [453, 269] width 230 height 9
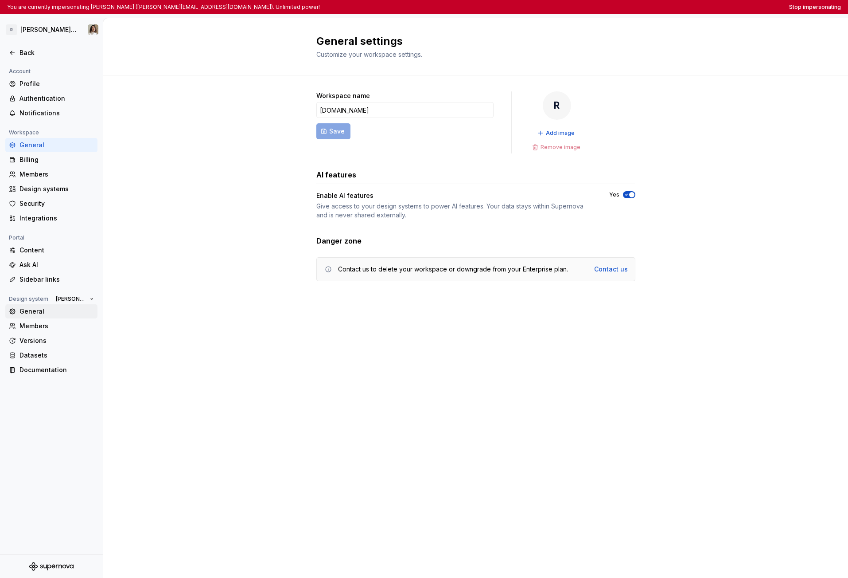
click at [34, 312] on div "General" at bounding box center [57, 311] width 74 height 9
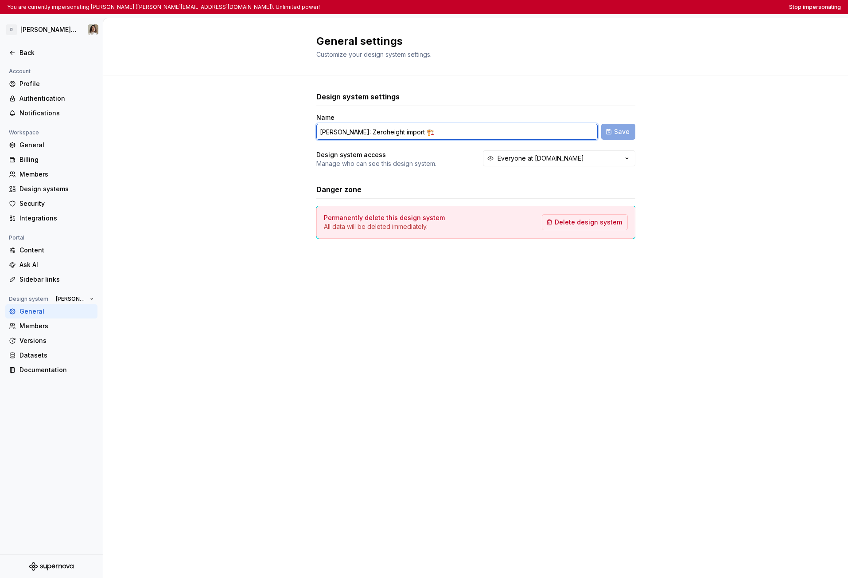
drag, startPoint x: 397, startPoint y: 129, endPoint x: 453, endPoint y: 131, distance: 56.8
click at [453, 131] on input "Norma: Zeroheight import 🏗️" at bounding box center [456, 132] width 281 height 16
paste input "✅"
click at [464, 135] on input "Norma: Zeroheight import ✅" at bounding box center [456, 132] width 281 height 16
type input "Norma: Zeroheight import"
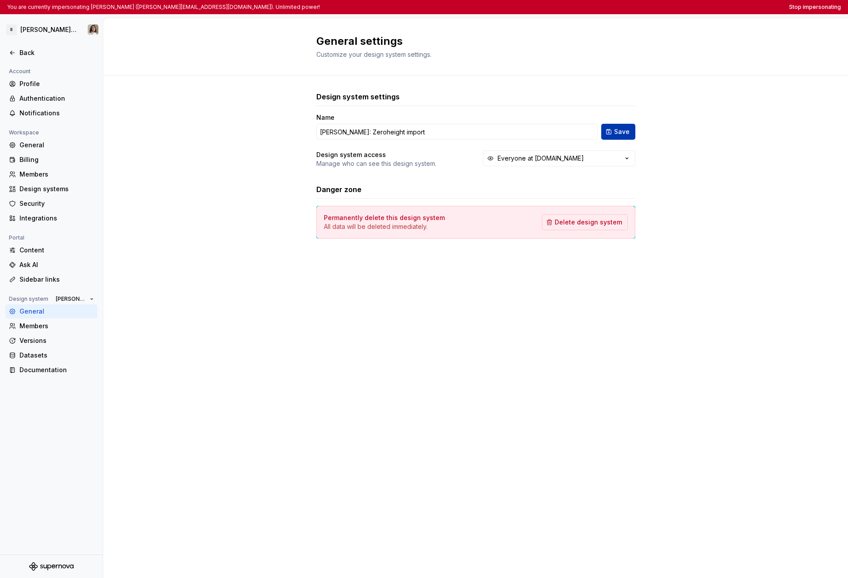
click at [616, 131] on span "Save" at bounding box center [622, 131] width 16 height 9
click at [33, 56] on div "Back" at bounding box center [57, 52] width 74 height 9
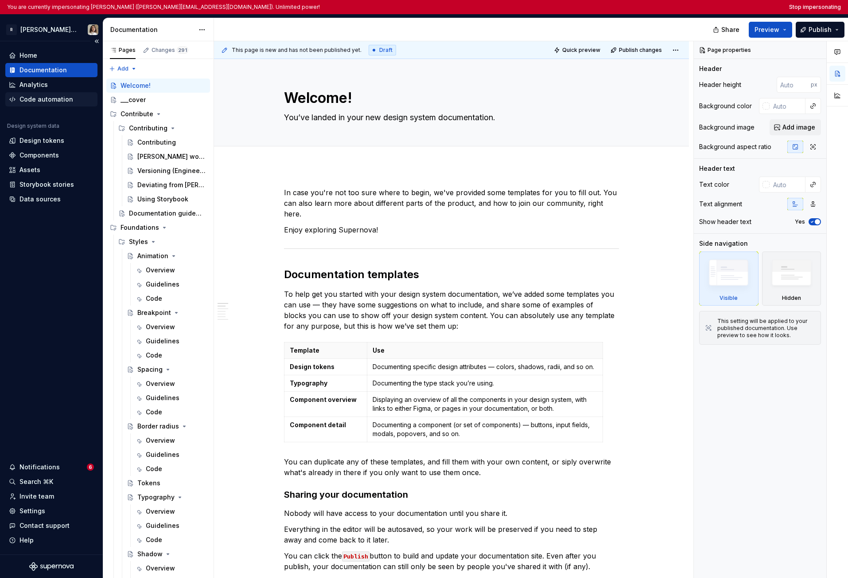
type textarea "*"
click at [45, 512] on div "Settings" at bounding box center [51, 510] width 85 height 9
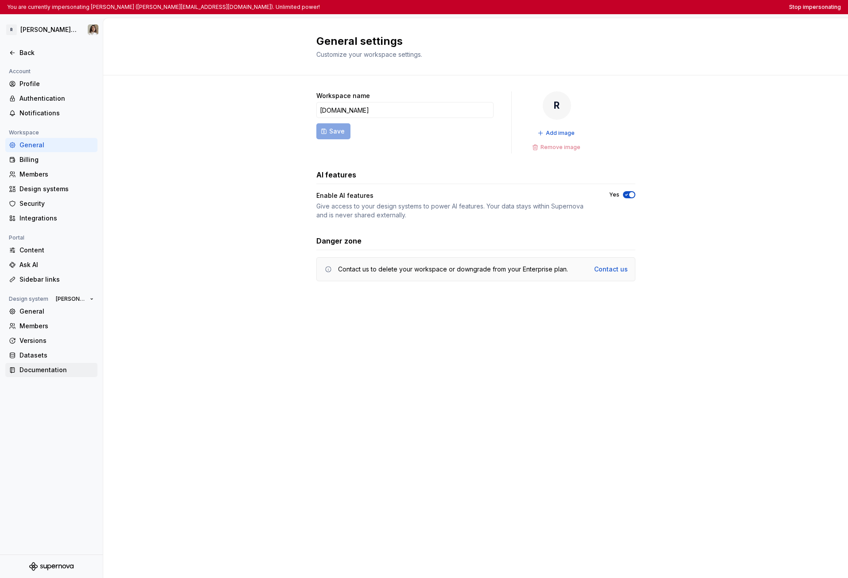
click at [37, 366] on div "Documentation" at bounding box center [57, 369] width 74 height 9
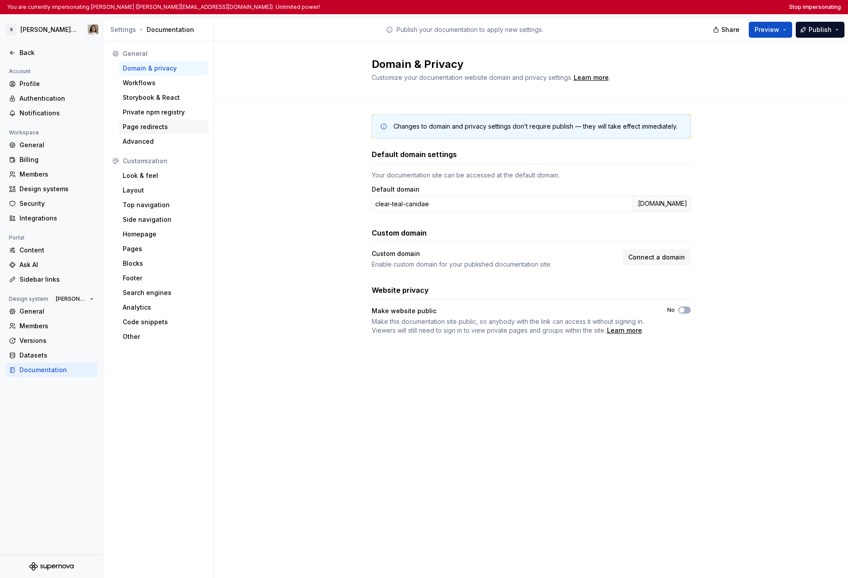
click at [152, 123] on div "Page redirects" at bounding box center [164, 126] width 82 height 9
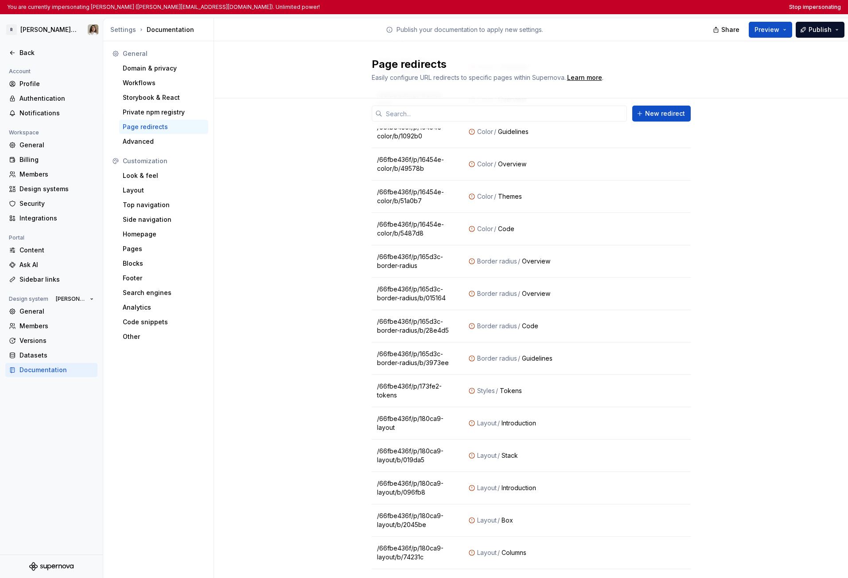
scroll to position [1904, 0]
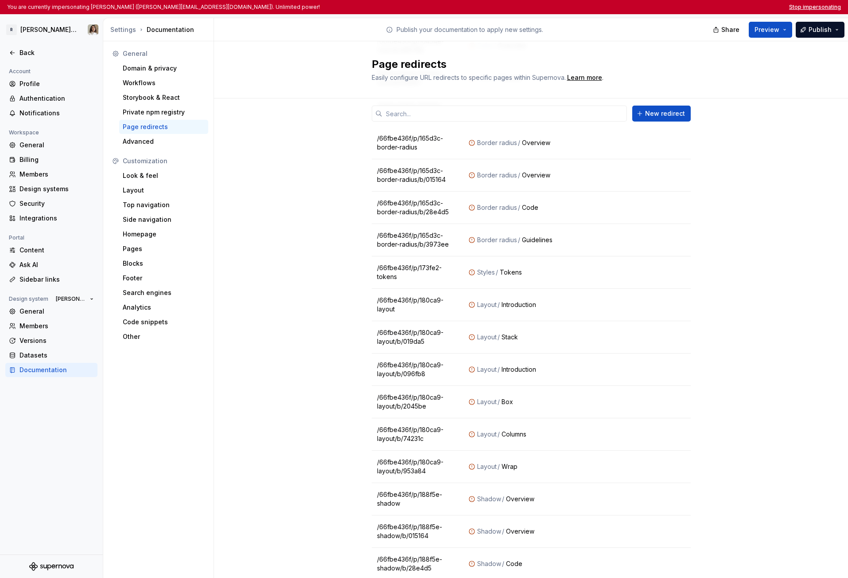
click at [832, 6] on button "Stop impersonating" at bounding box center [815, 7] width 52 height 7
